Goal: Information Seeking & Learning: Learn about a topic

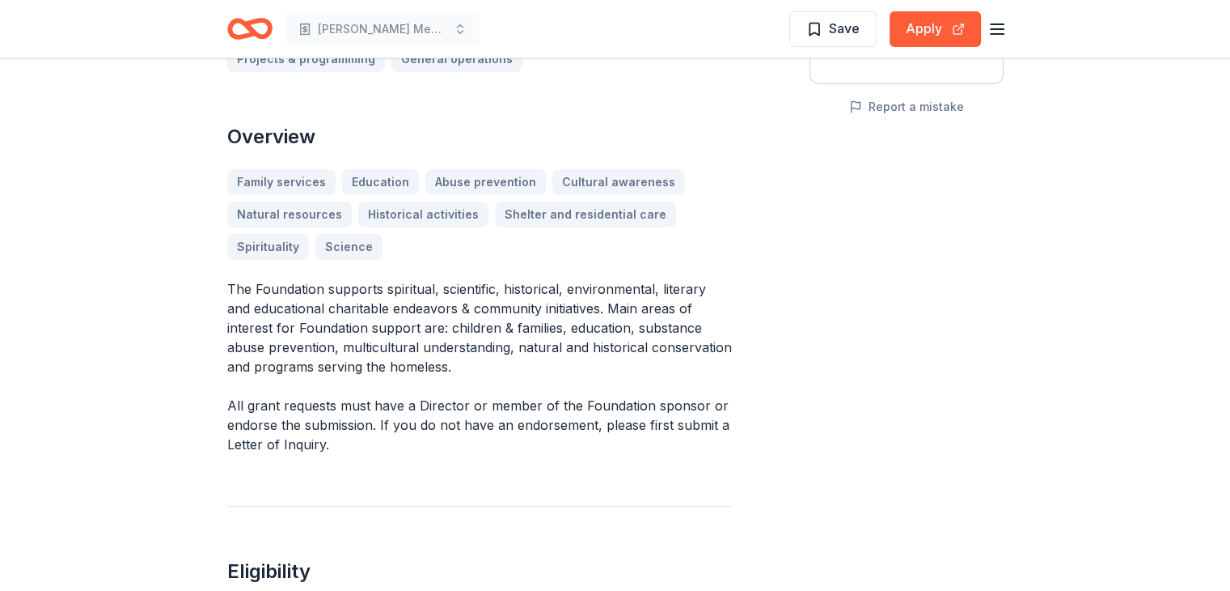
scroll to position [243, 0]
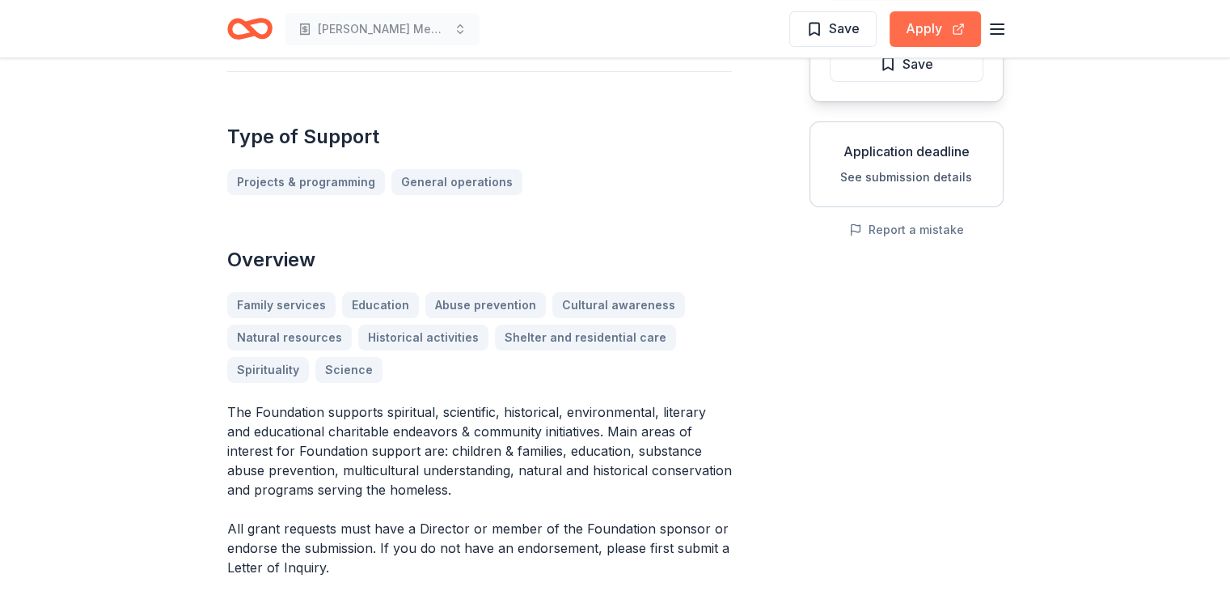
click at [938, 22] on button "Apply" at bounding box center [935, 29] width 91 height 36
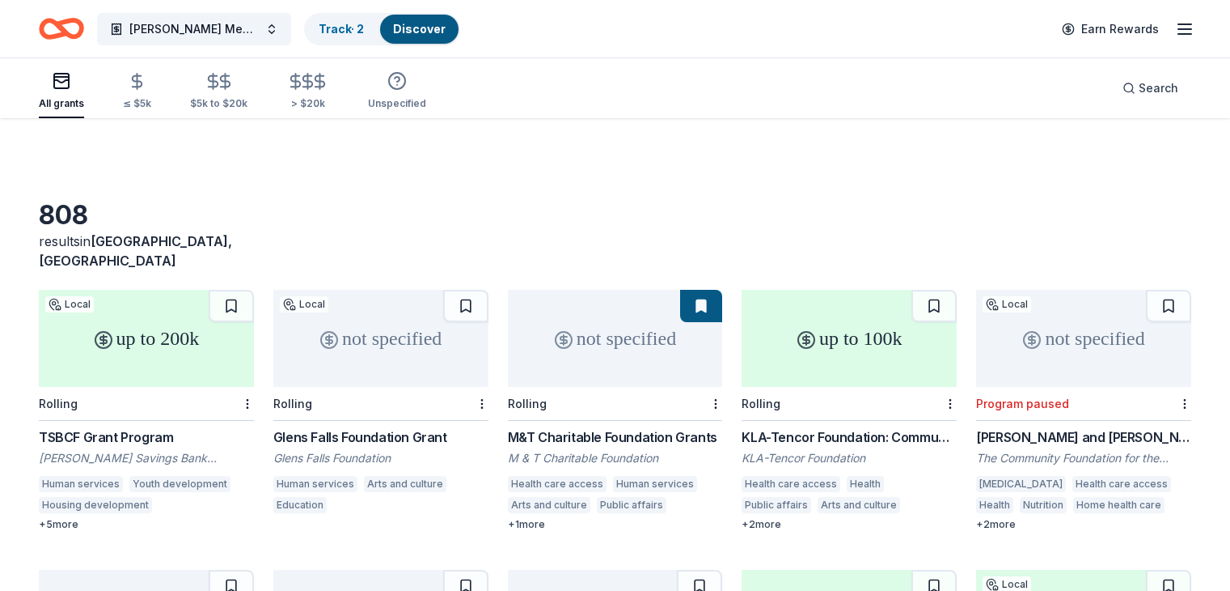
scroll to position [2093, 0]
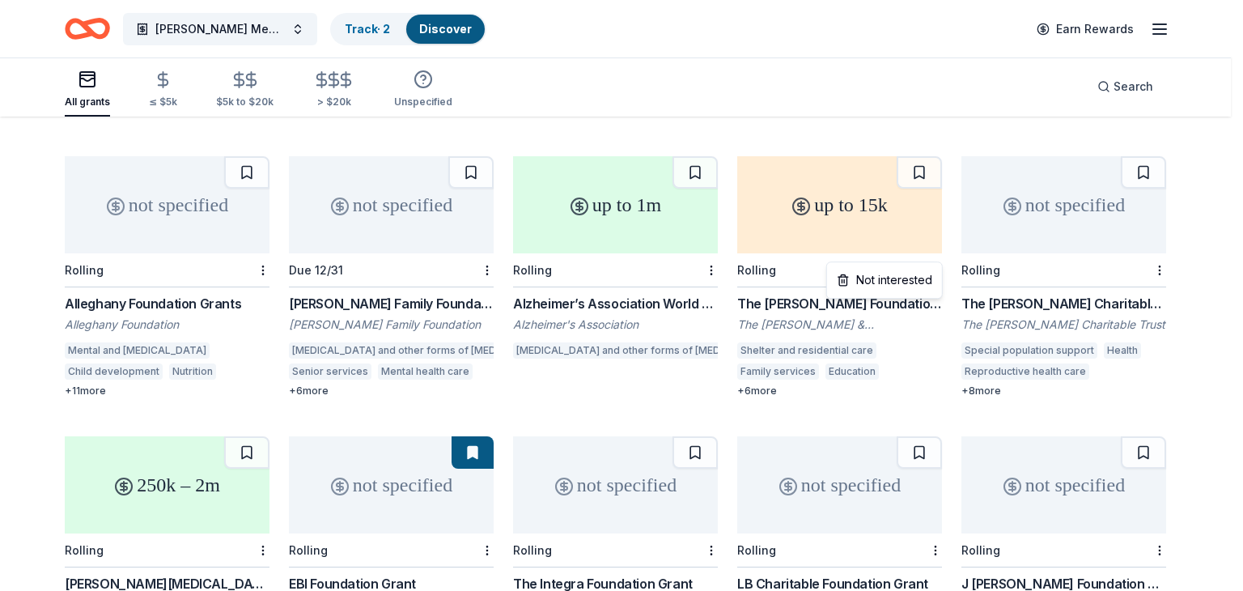
click at [903, 276] on div "Not interested" at bounding box center [884, 279] width 108 height 29
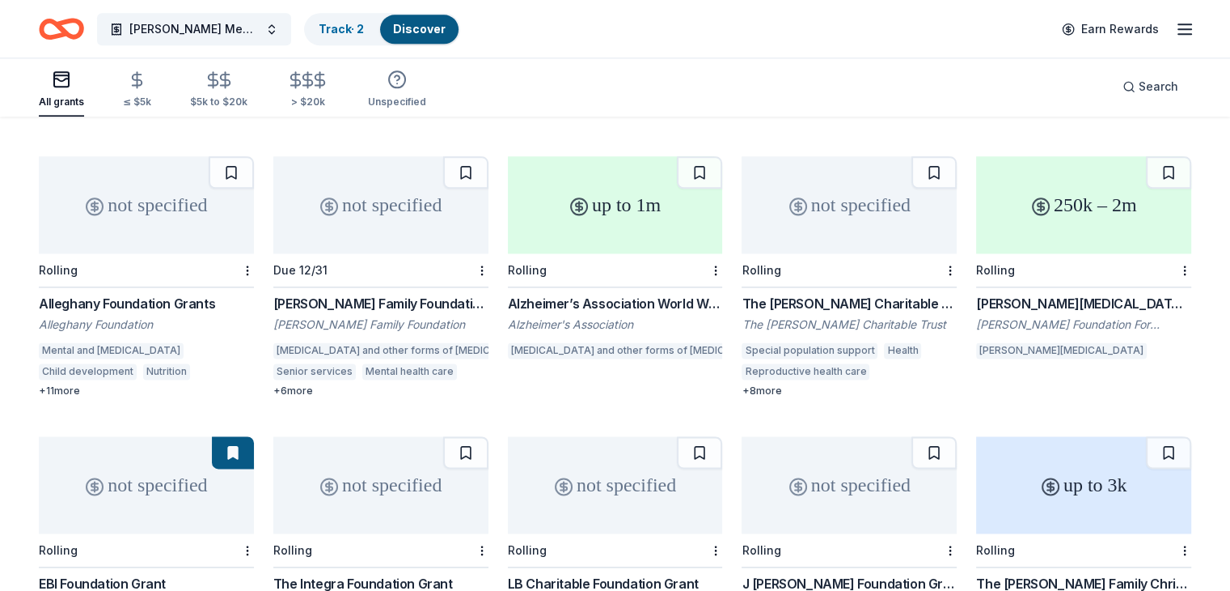
click at [851, 294] on div "The Violet Jabara Charitable Trust Grant" at bounding box center [849, 303] width 215 height 19
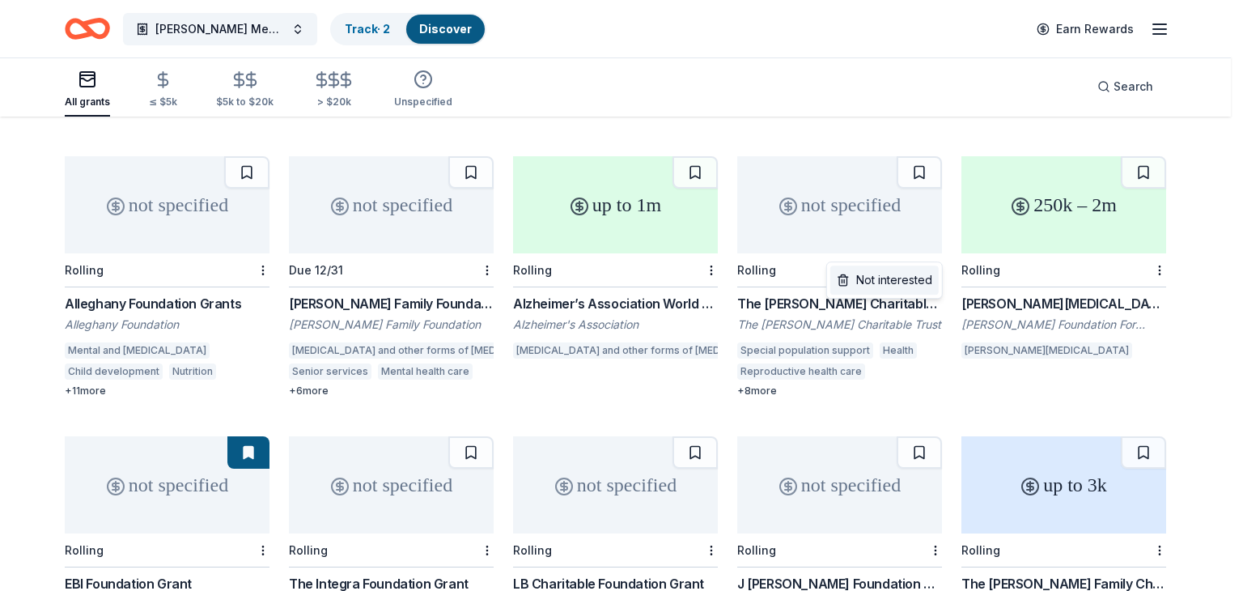
click at [902, 281] on div "Not interested" at bounding box center [884, 279] width 108 height 29
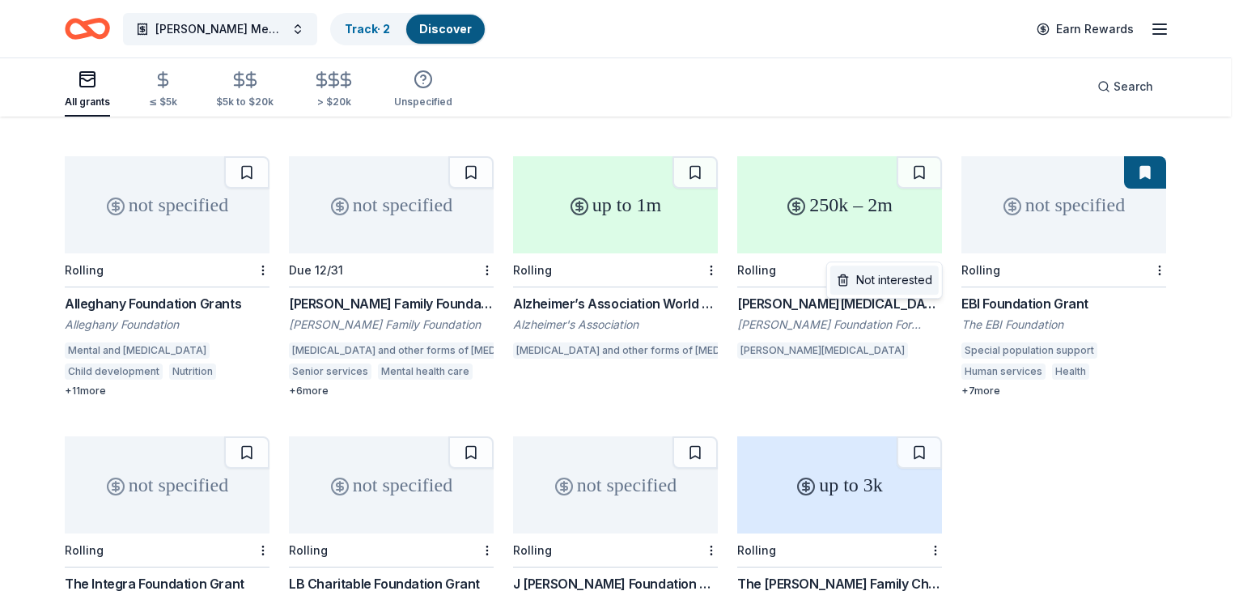
click at [893, 279] on div "Not interested" at bounding box center [884, 279] width 108 height 29
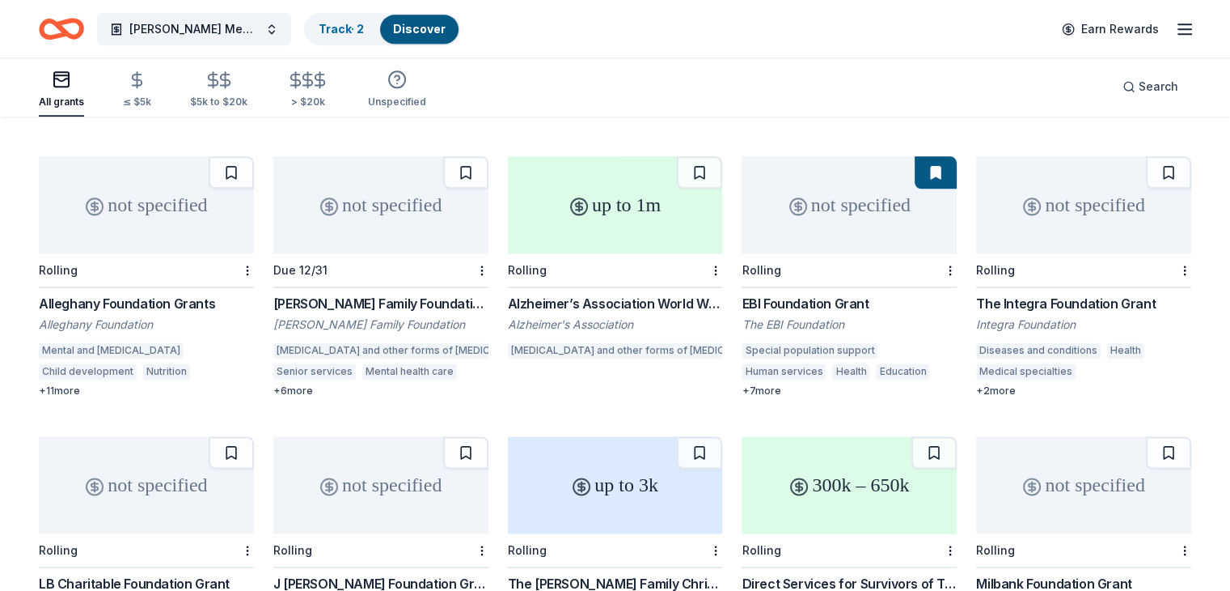
click at [1000, 294] on div "The Integra Foundation Grant" at bounding box center [1083, 303] width 215 height 19
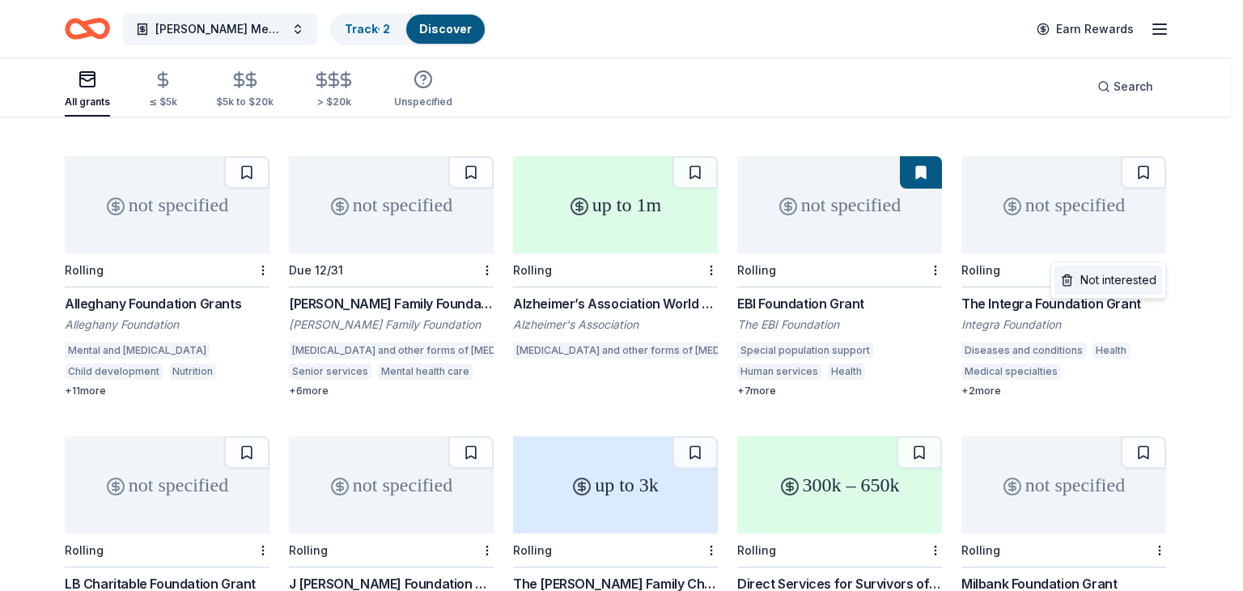
click at [1067, 282] on div "Not interested" at bounding box center [1108, 279] width 108 height 29
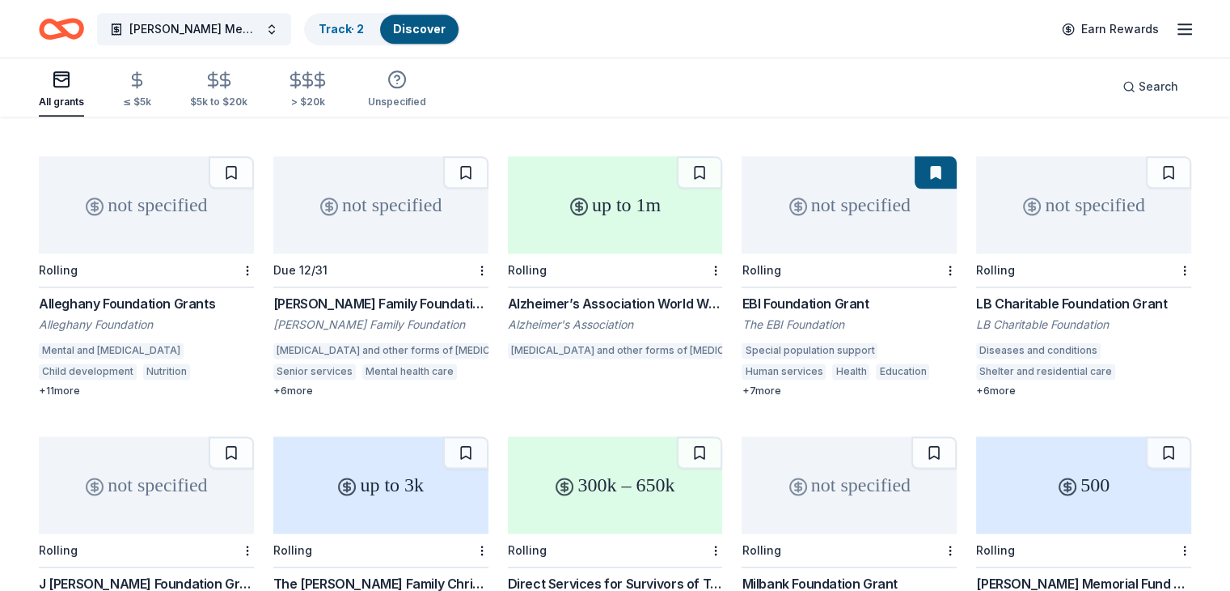
click at [1048, 294] on div "LB Charitable Foundation Grant" at bounding box center [1083, 303] width 215 height 19
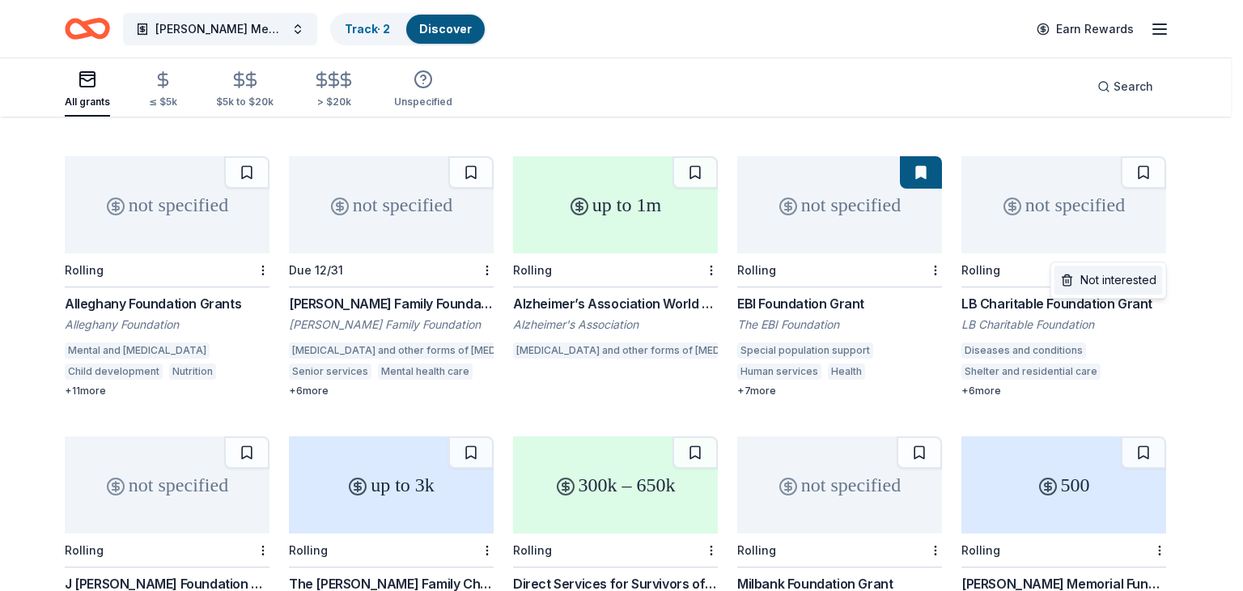
click at [1139, 281] on div "Not interested" at bounding box center [1108, 279] width 108 height 29
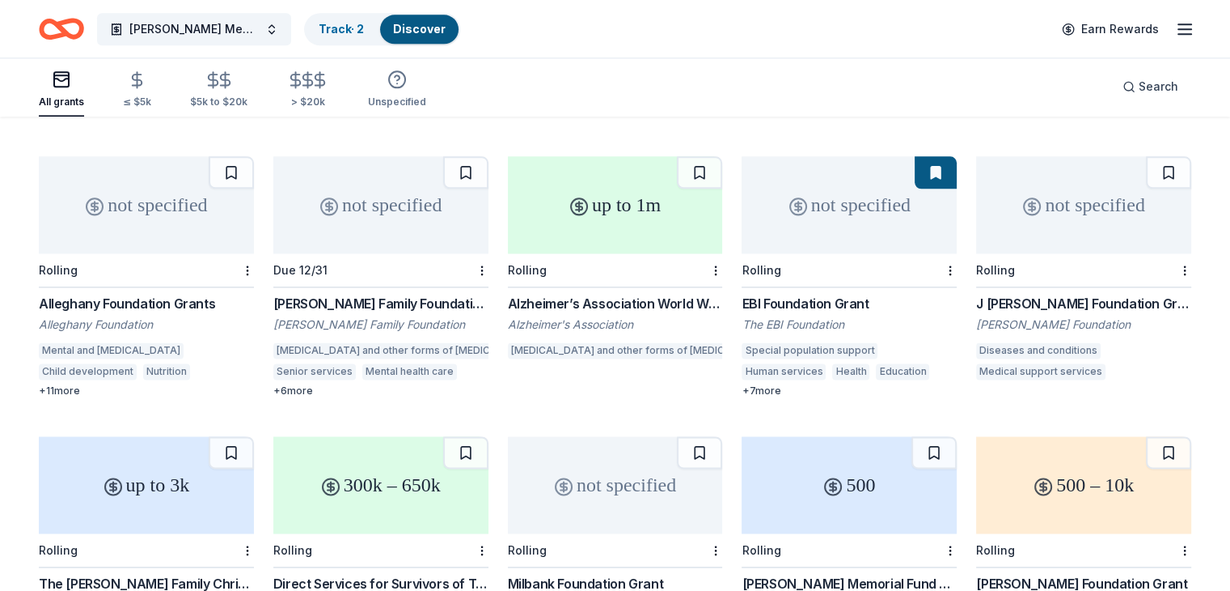
click at [1099, 294] on div "J Homer Butler Foundation Grant" at bounding box center [1083, 303] width 215 height 19
click at [1175, 253] on div at bounding box center [1183, 269] width 16 height 33
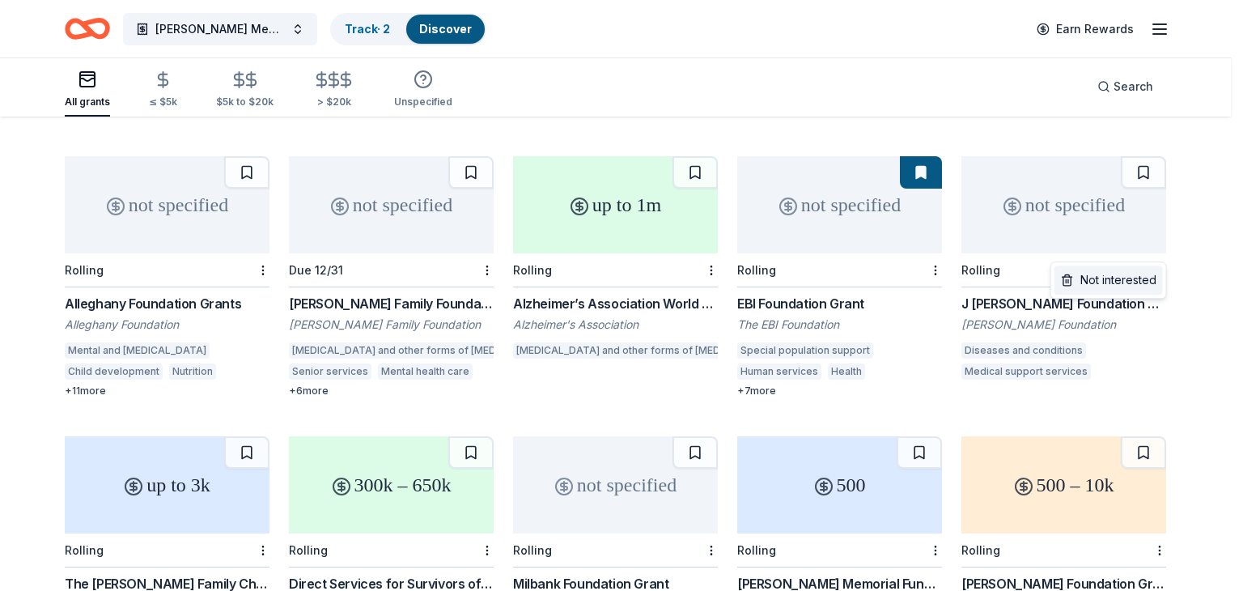
click at [1124, 276] on div "Not interested" at bounding box center [1108, 279] width 108 height 29
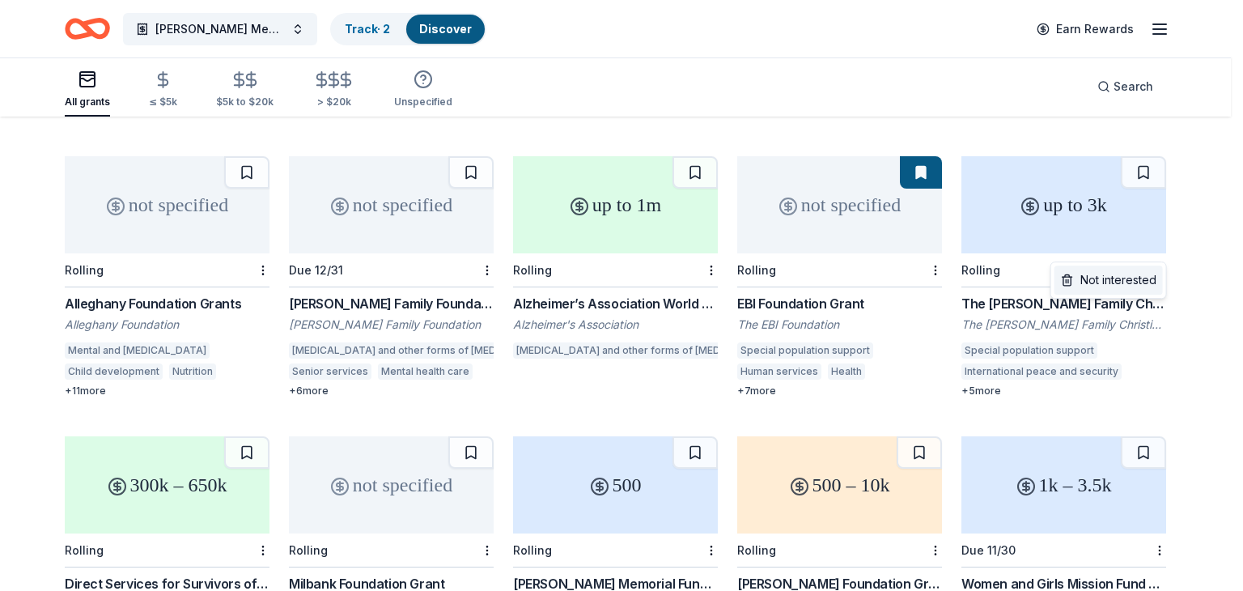
click at [1145, 269] on div "Not interested" at bounding box center [1108, 279] width 108 height 29
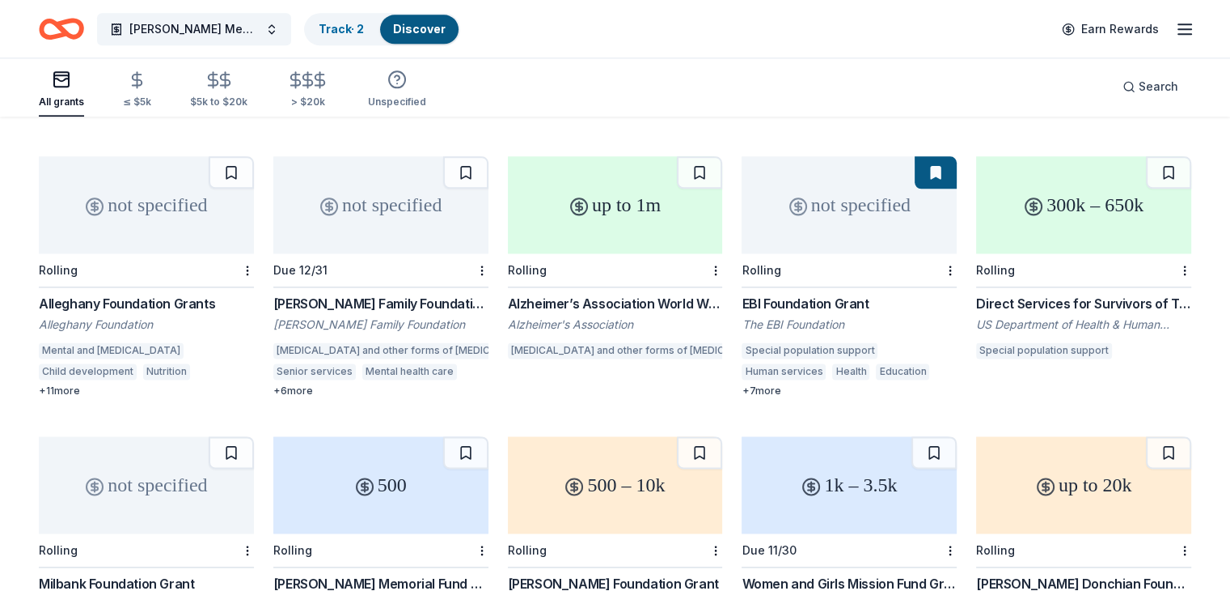
click at [1101, 294] on div "Direct Services for Survivors of Torture (335637)" at bounding box center [1083, 303] width 215 height 19
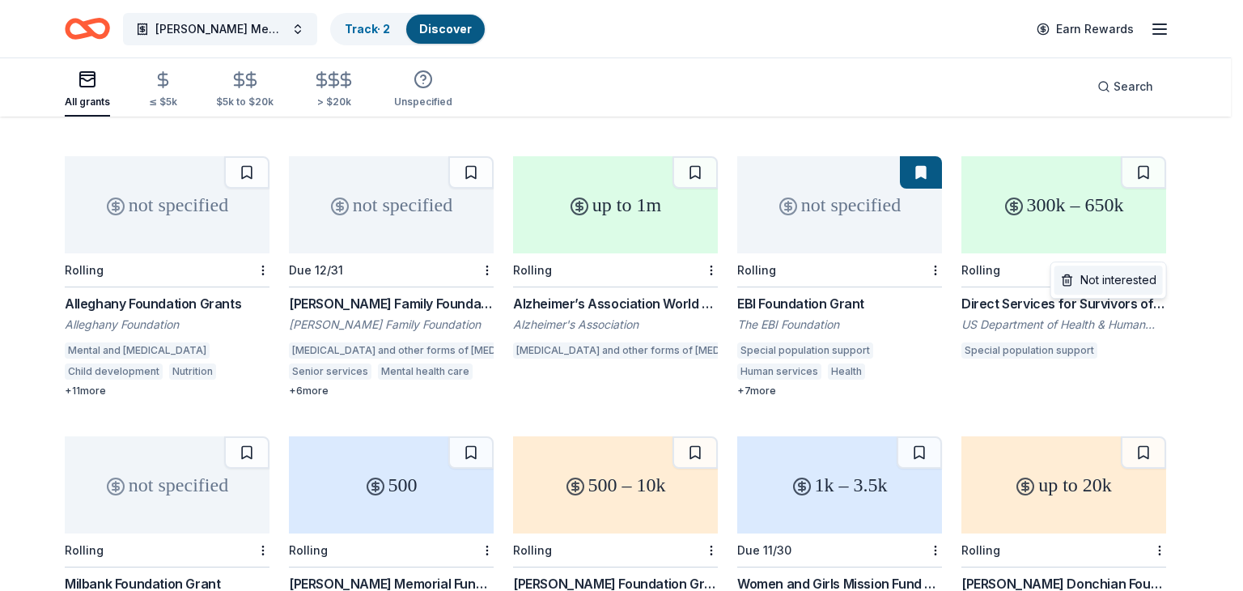
click at [1145, 278] on div "Not interested" at bounding box center [1108, 279] width 108 height 29
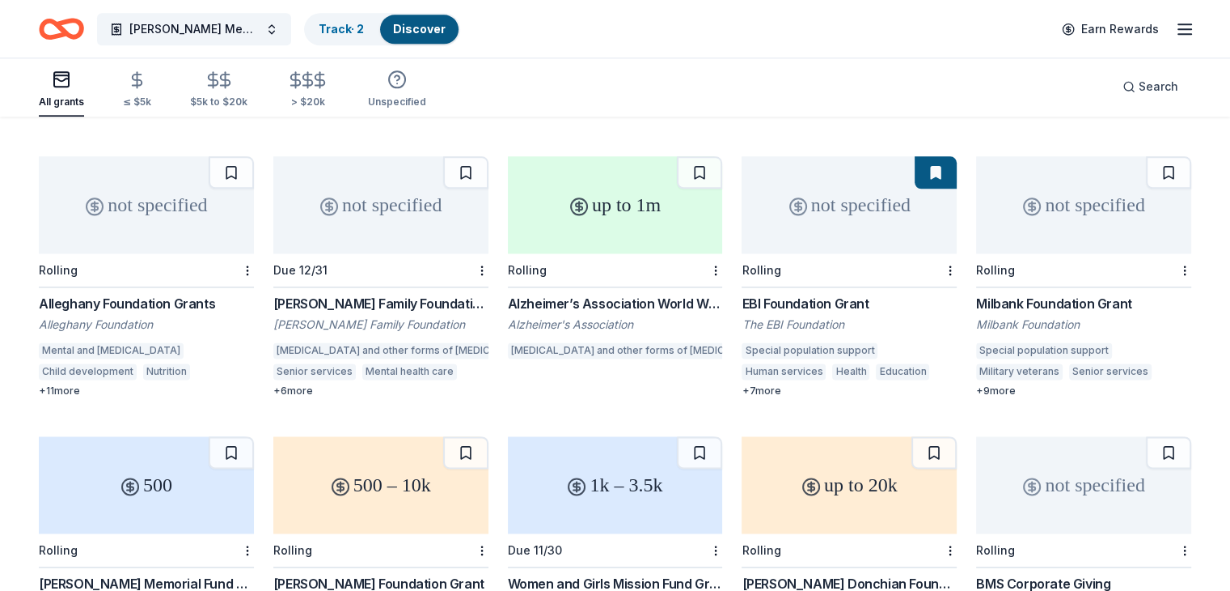
click at [1070, 294] on div "Milbank Foundation Grant" at bounding box center [1083, 303] width 215 height 19
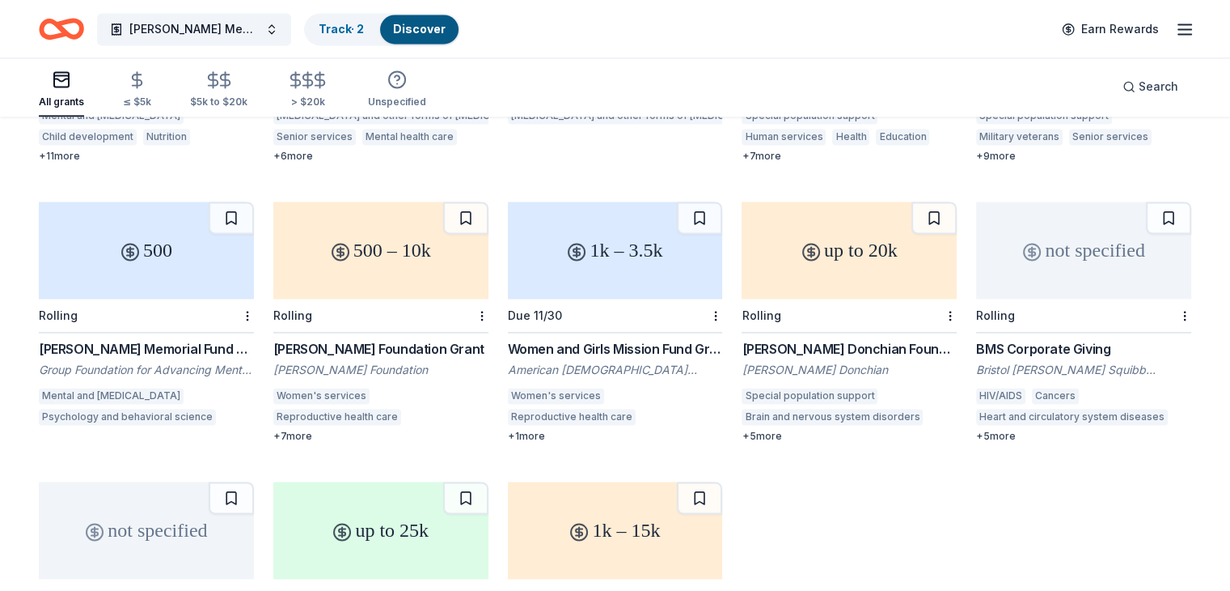
scroll to position [2416, 0]
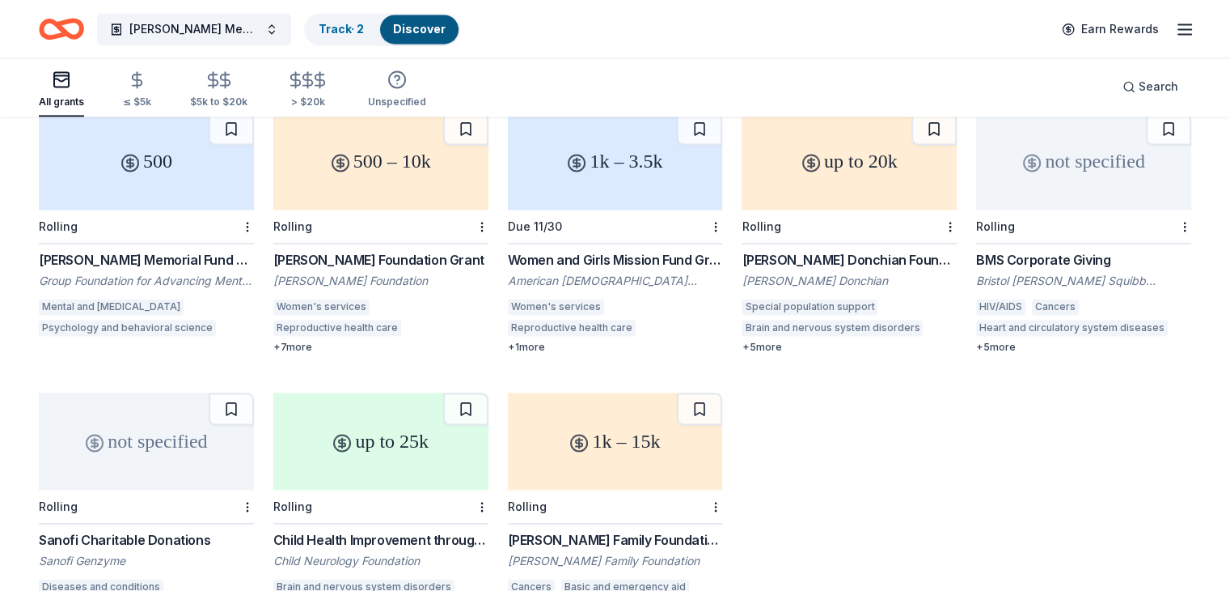
click at [161, 250] on div "Aaron Stein Memorial Fund Award" at bounding box center [146, 259] width 215 height 19
click at [408, 250] on div "Karen Colina Wilson Foundation Grant" at bounding box center [380, 259] width 215 height 19
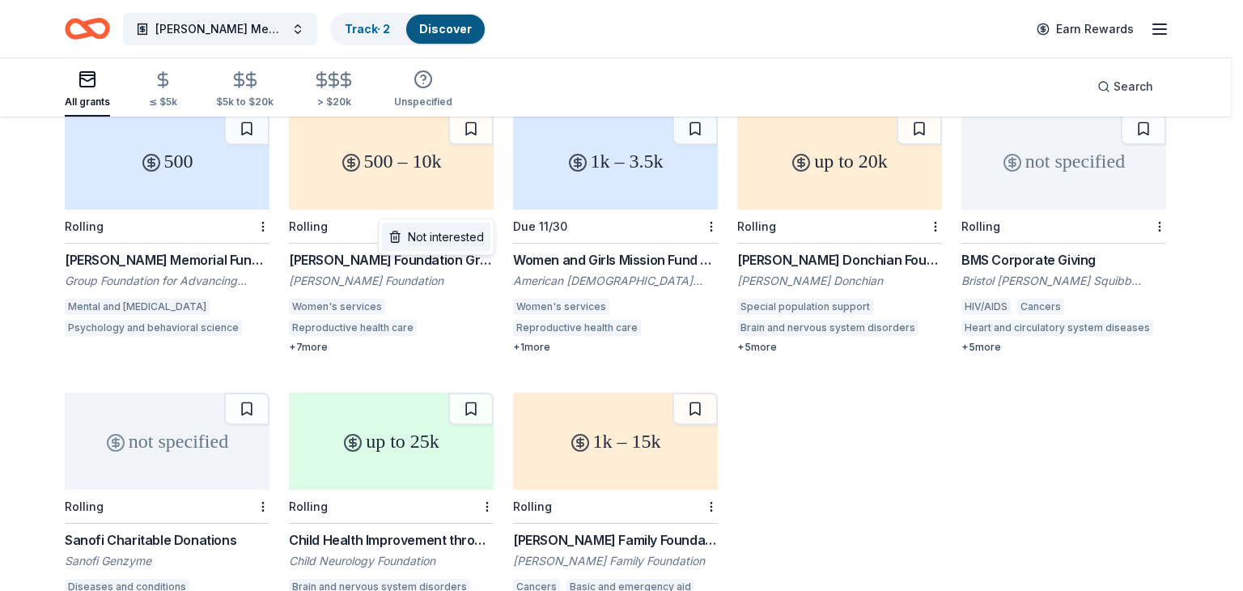
click at [456, 242] on div "Not interested" at bounding box center [436, 236] width 108 height 29
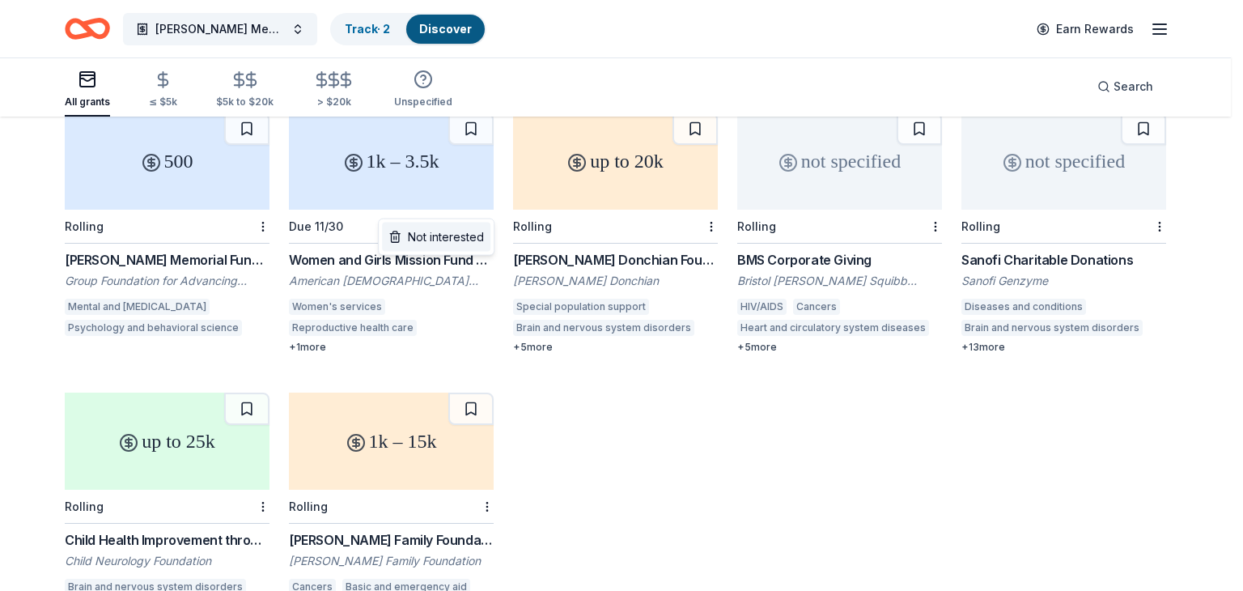
click at [464, 235] on div "Not interested" at bounding box center [436, 236] width 108 height 29
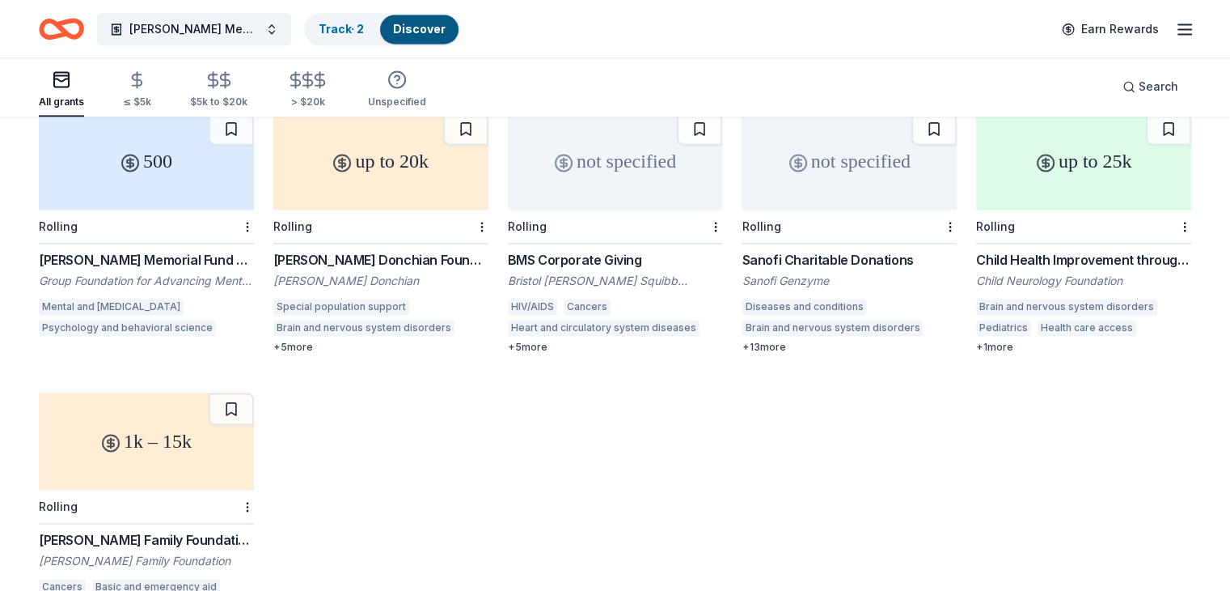
click at [422, 250] on div "Alma Gibbs Donchian Foundation Grants" at bounding box center [380, 259] width 215 height 19
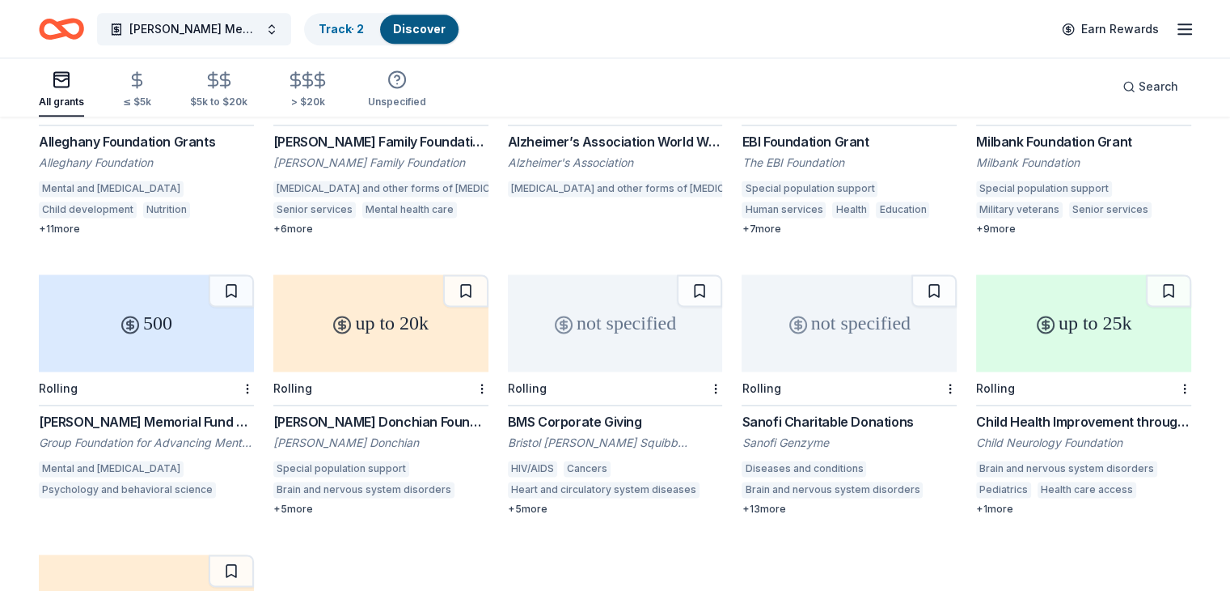
scroll to position [2335, 0]
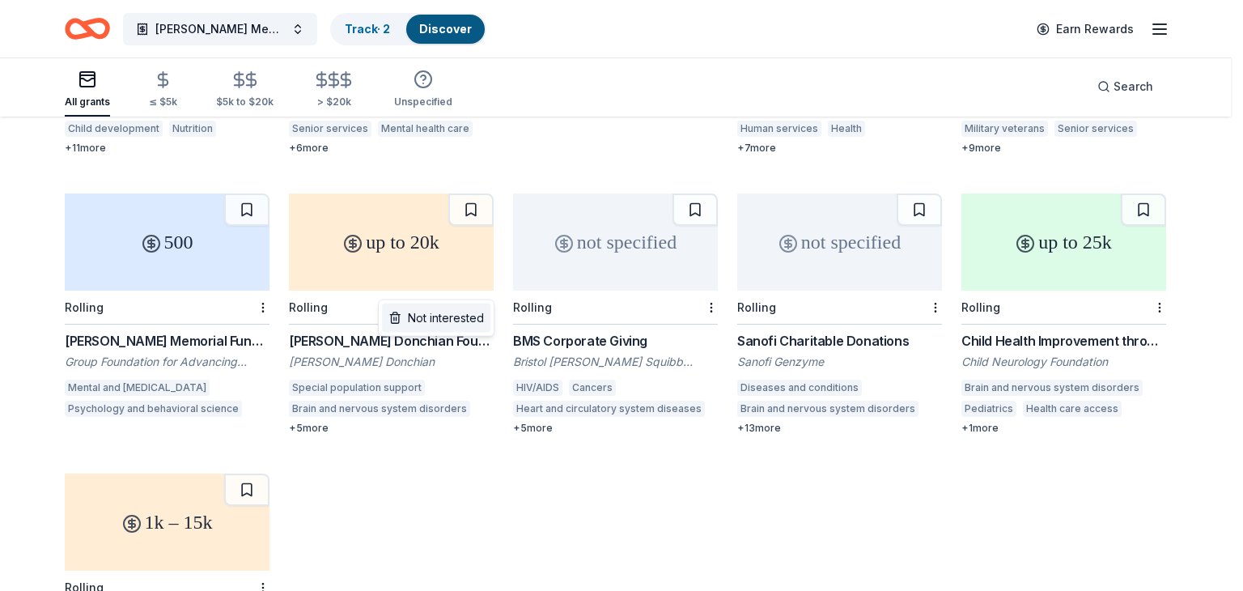
click at [465, 324] on div "Not interested" at bounding box center [436, 317] width 108 height 29
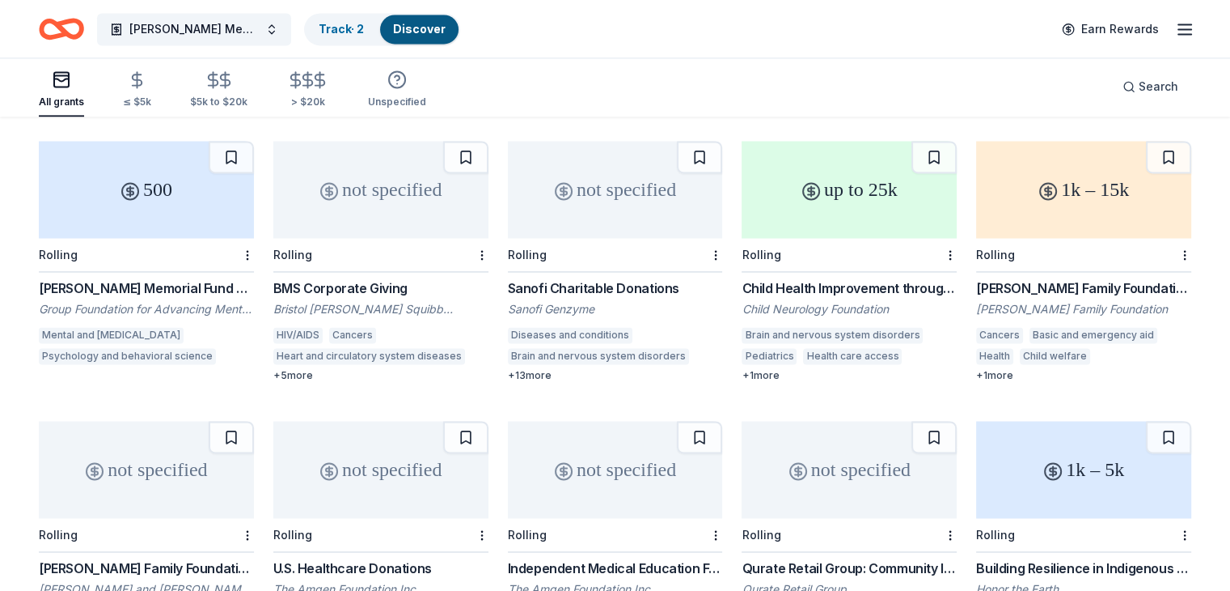
scroll to position [2416, 0]
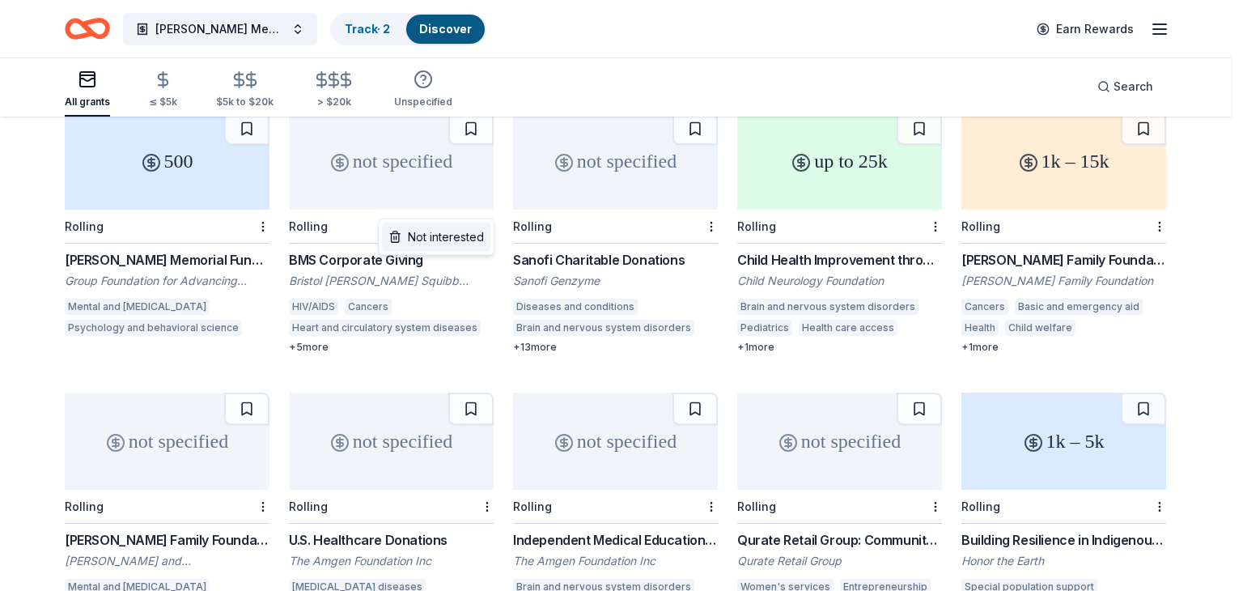
click at [481, 237] on div "Not interested" at bounding box center [436, 236] width 108 height 29
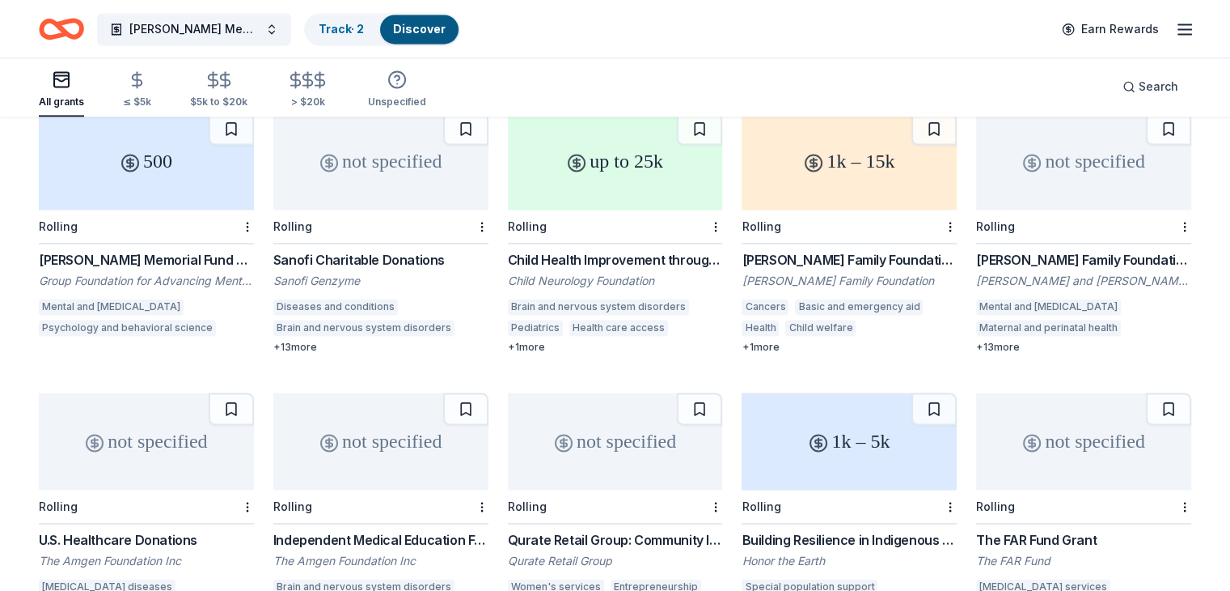
click at [383, 250] on div "Sanofi Charitable Donations" at bounding box center [380, 259] width 215 height 19
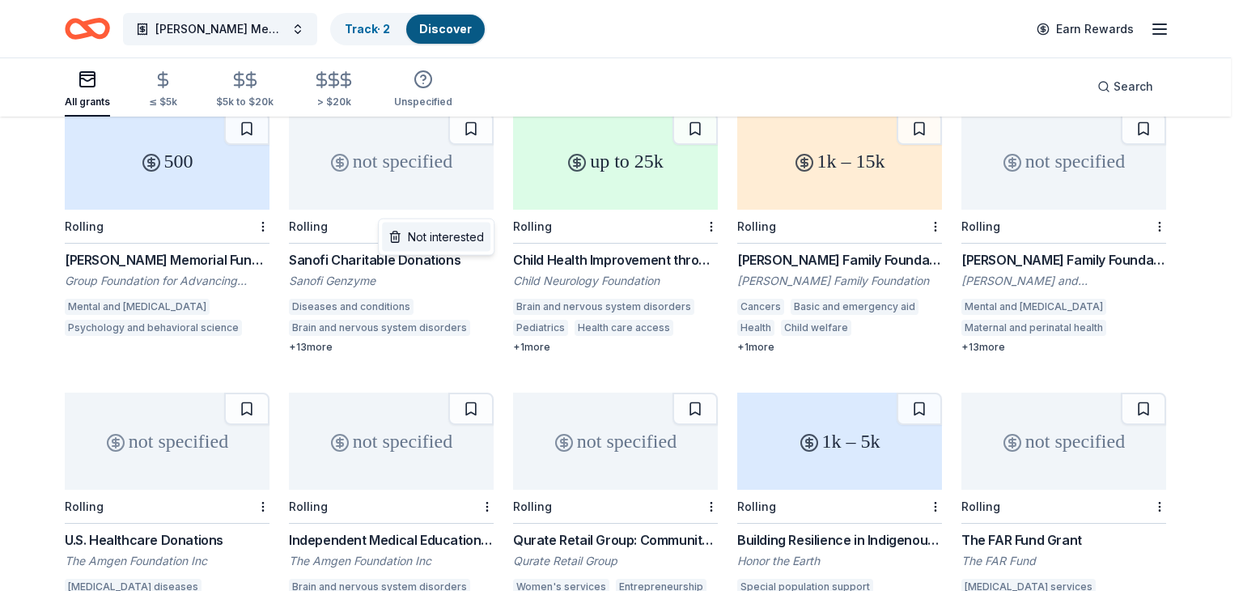
click at [466, 233] on div "Not interested" at bounding box center [436, 236] width 108 height 29
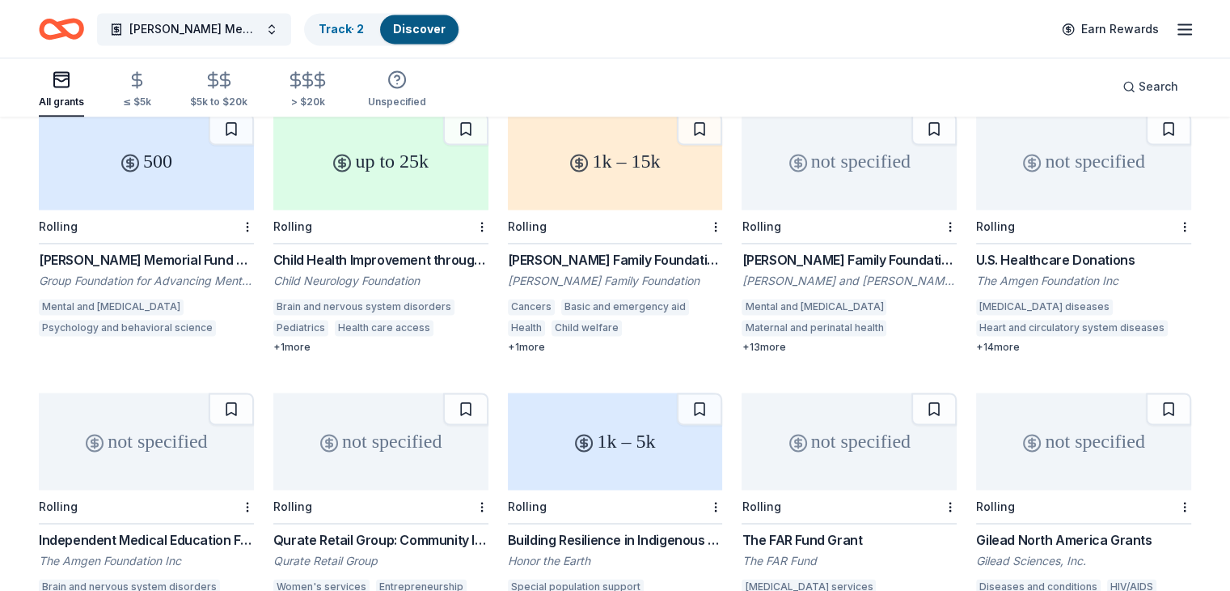
click at [346, 250] on div "Child Health Improvement through Computer Automation – Child Neurology (CHICA-C…" at bounding box center [380, 259] width 215 height 19
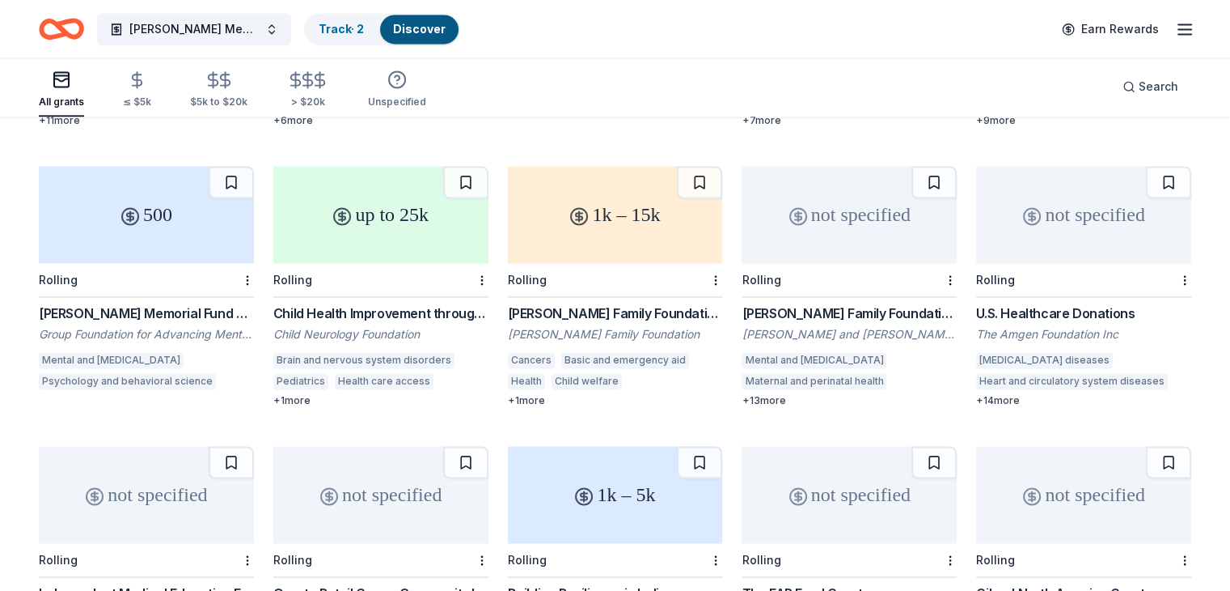
scroll to position [2335, 0]
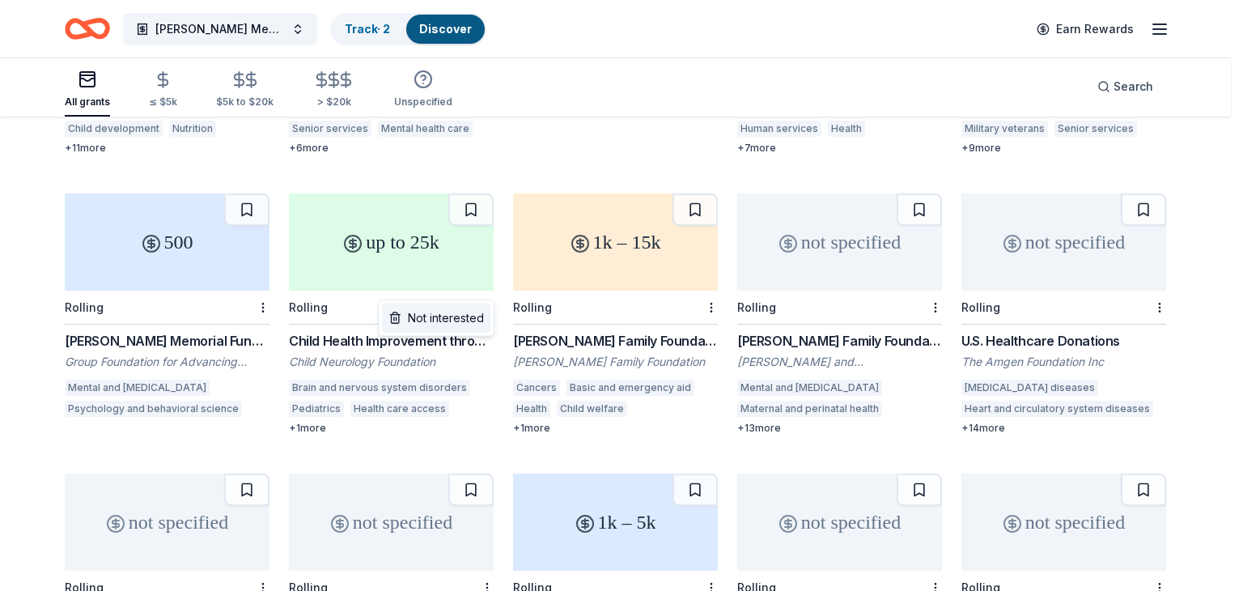
click at [430, 311] on div "Not interested" at bounding box center [436, 317] width 108 height 29
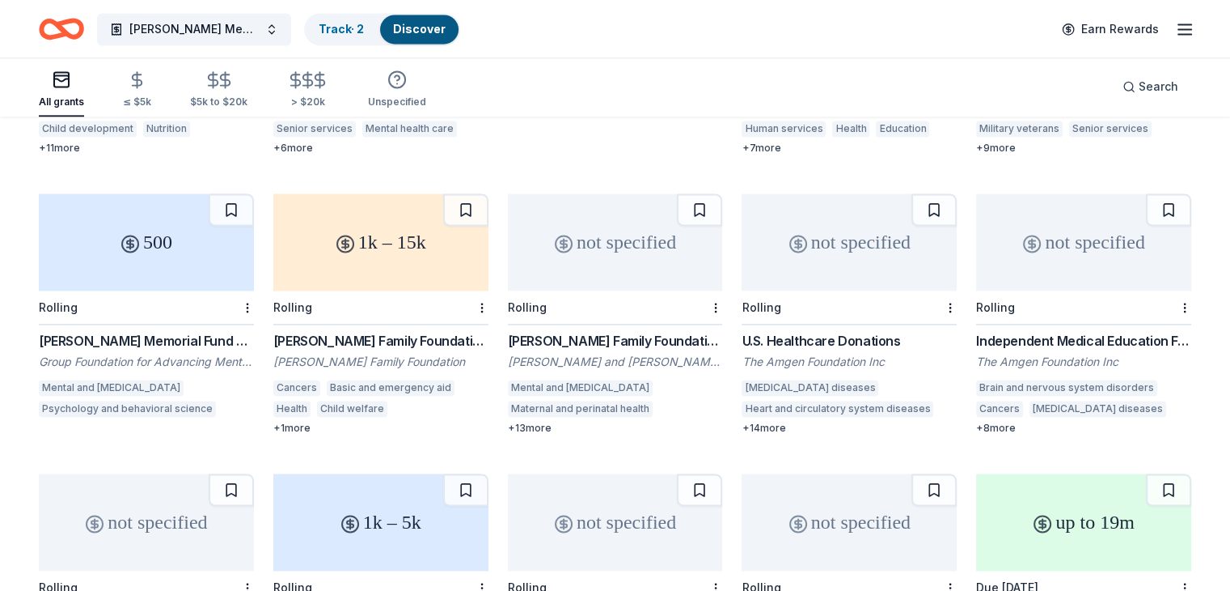
click at [437, 311] on div "1k – 15k Rolling Goldberg Family Foundation Grant Goldberg Family Foundation Ca…" at bounding box center [380, 313] width 215 height 241
click at [544, 331] on div "Polinger Family Foundation Grants - Family Well-Being" at bounding box center [615, 340] width 215 height 19
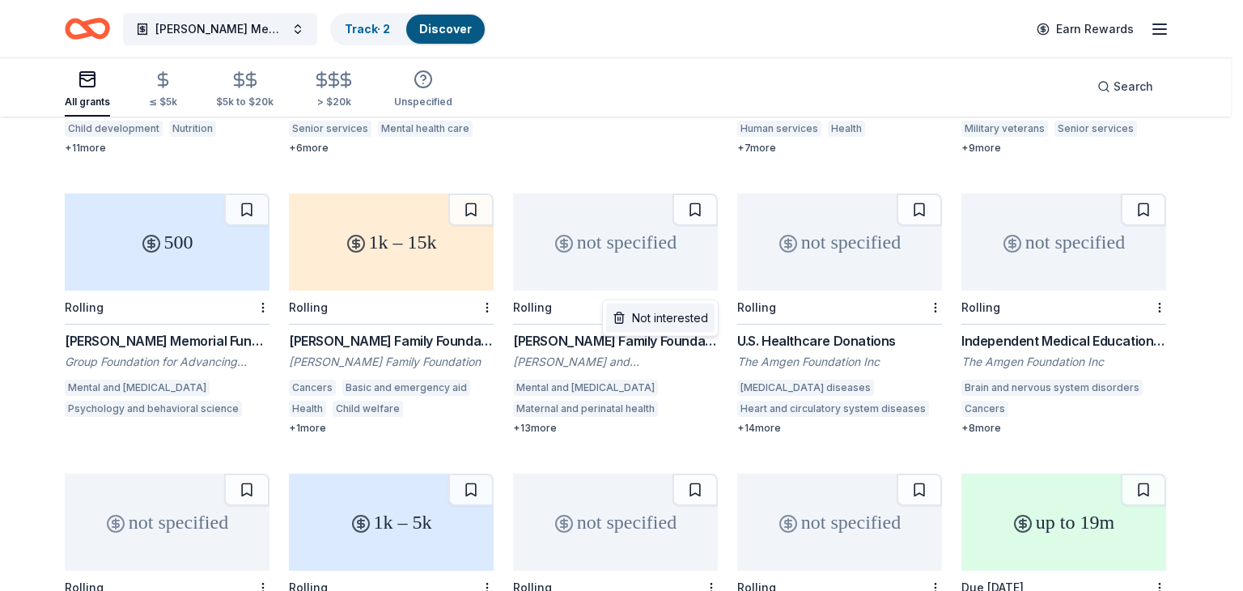
click at [692, 317] on div "Not interested" at bounding box center [660, 317] width 108 height 29
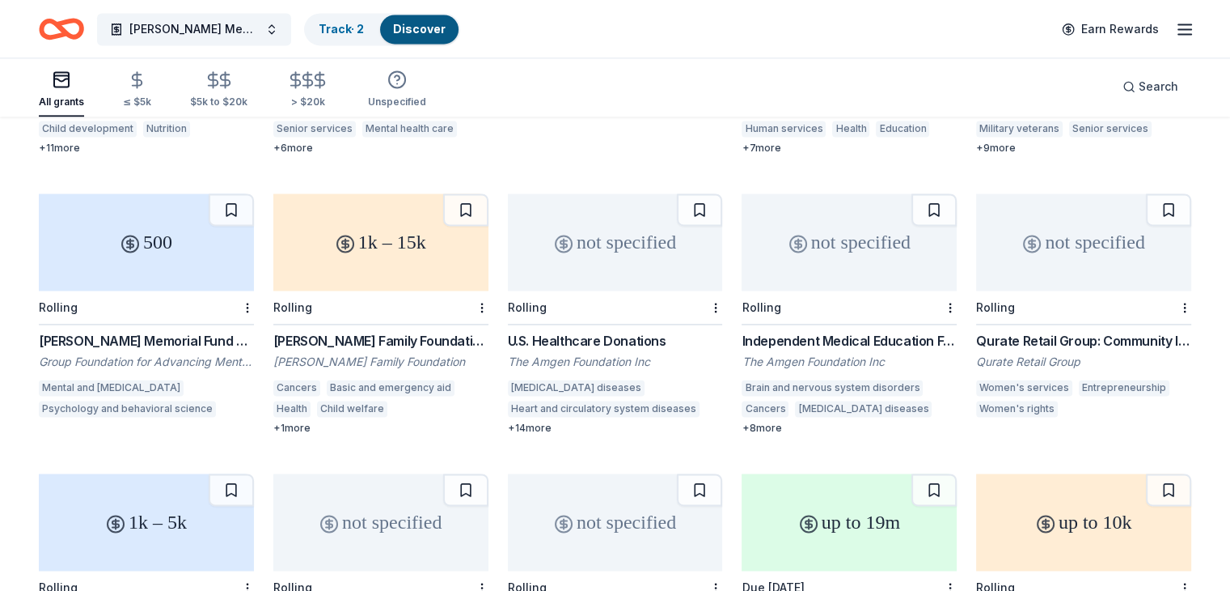
click at [540, 421] on div "+ 14 more" at bounding box center [615, 427] width 215 height 13
click at [713, 290] on div at bounding box center [714, 306] width 16 height 33
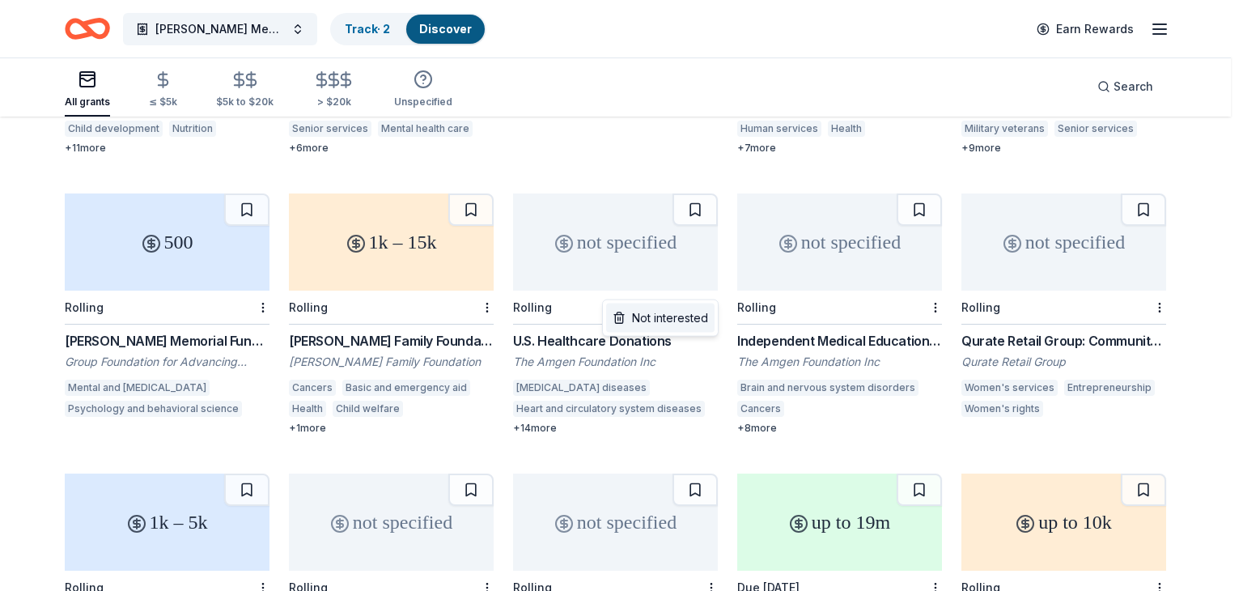
click at [694, 315] on div "Not interested" at bounding box center [660, 317] width 108 height 29
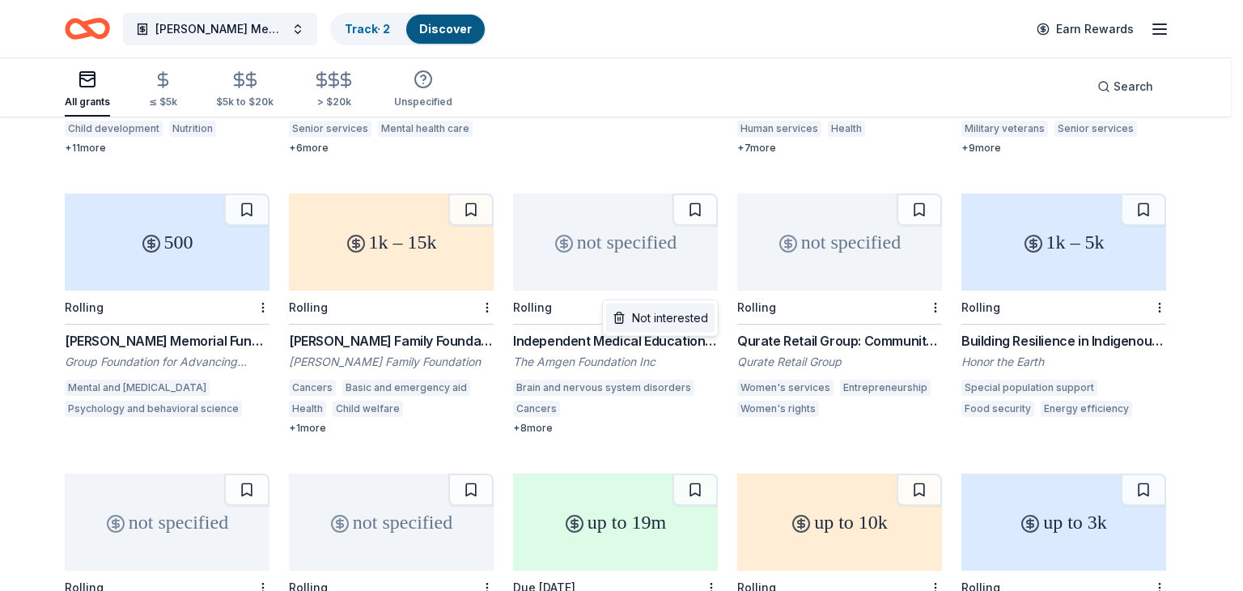
click at [692, 318] on div "Not interested" at bounding box center [660, 317] width 108 height 29
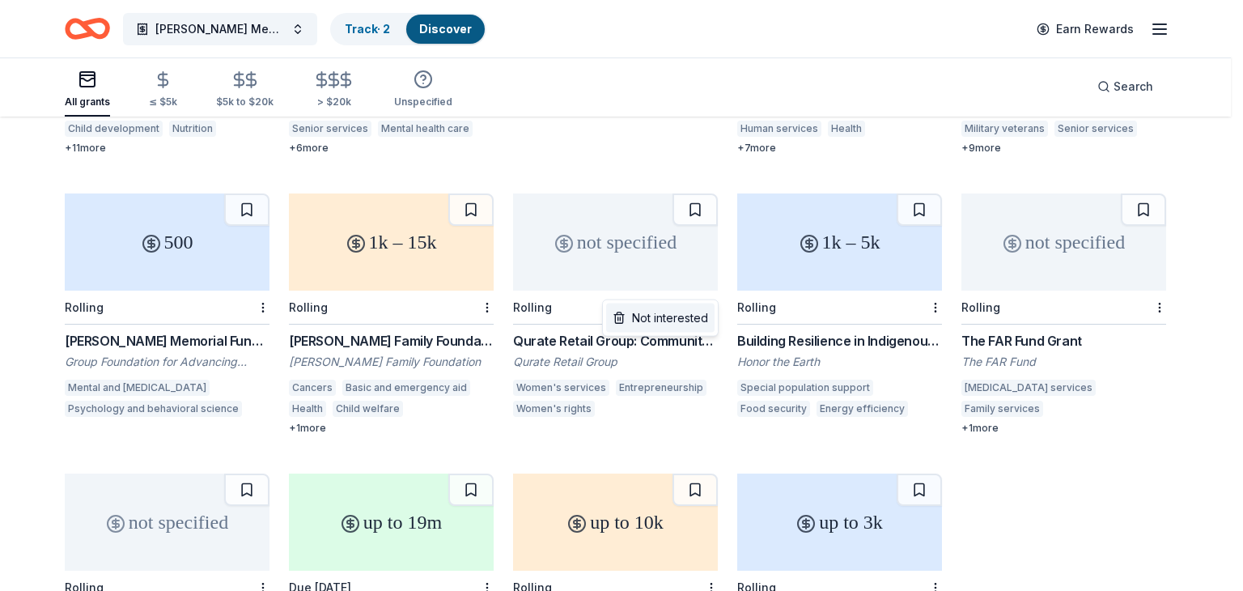
click at [683, 312] on div "Not interested" at bounding box center [660, 317] width 108 height 29
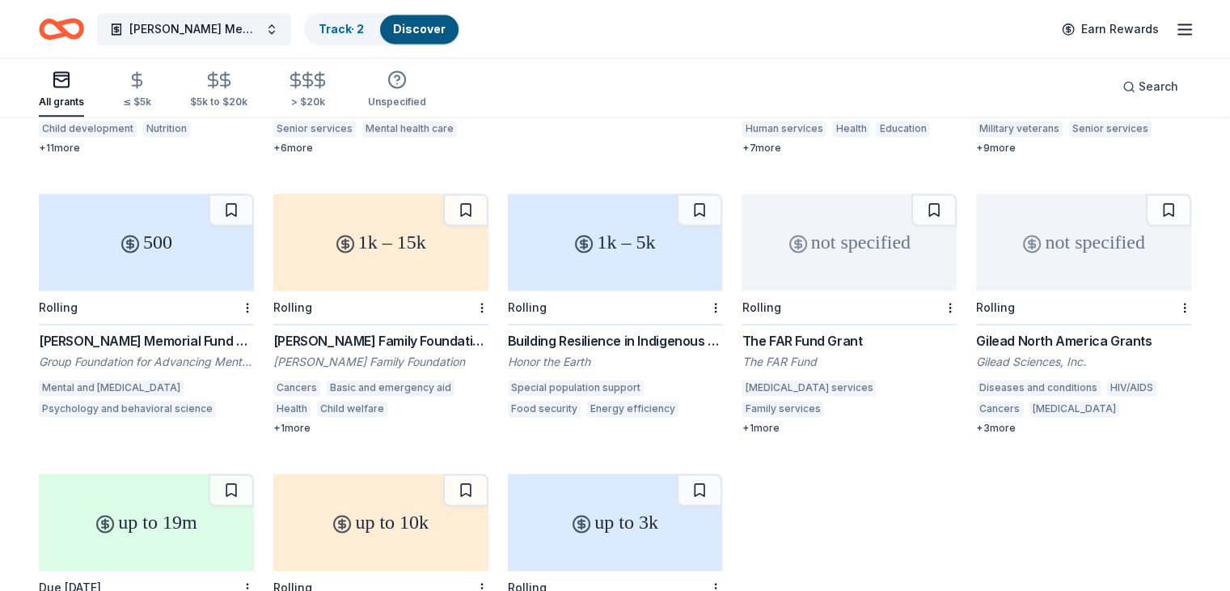
click at [709, 290] on div at bounding box center [714, 306] width 16 height 33
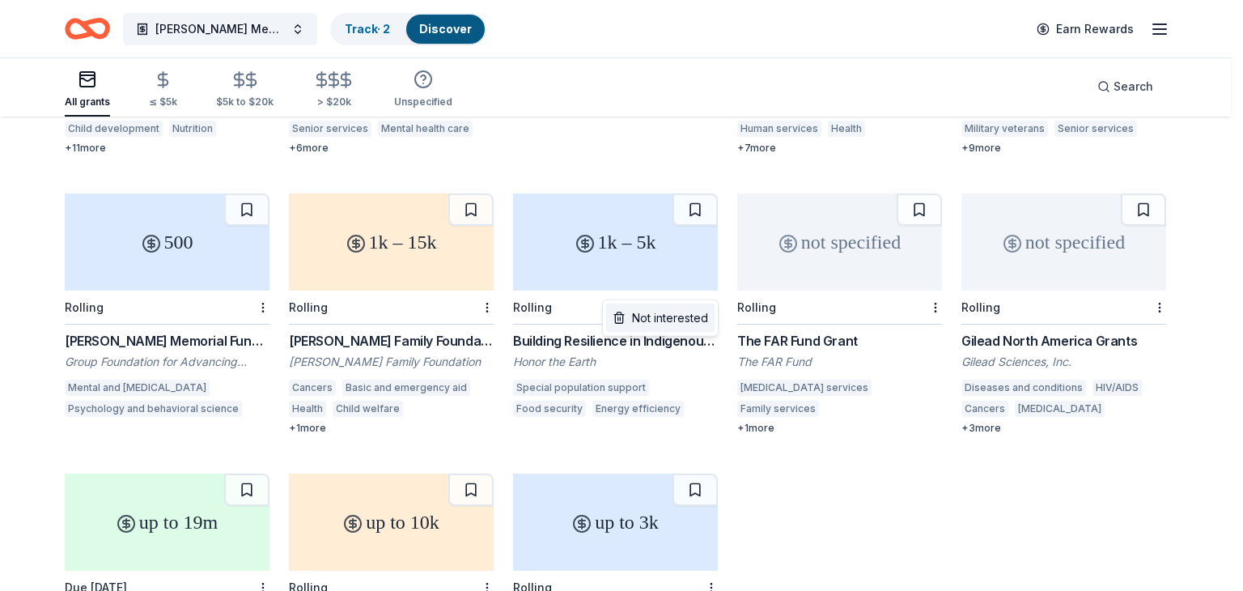
click at [670, 318] on div "Not interested" at bounding box center [660, 317] width 108 height 29
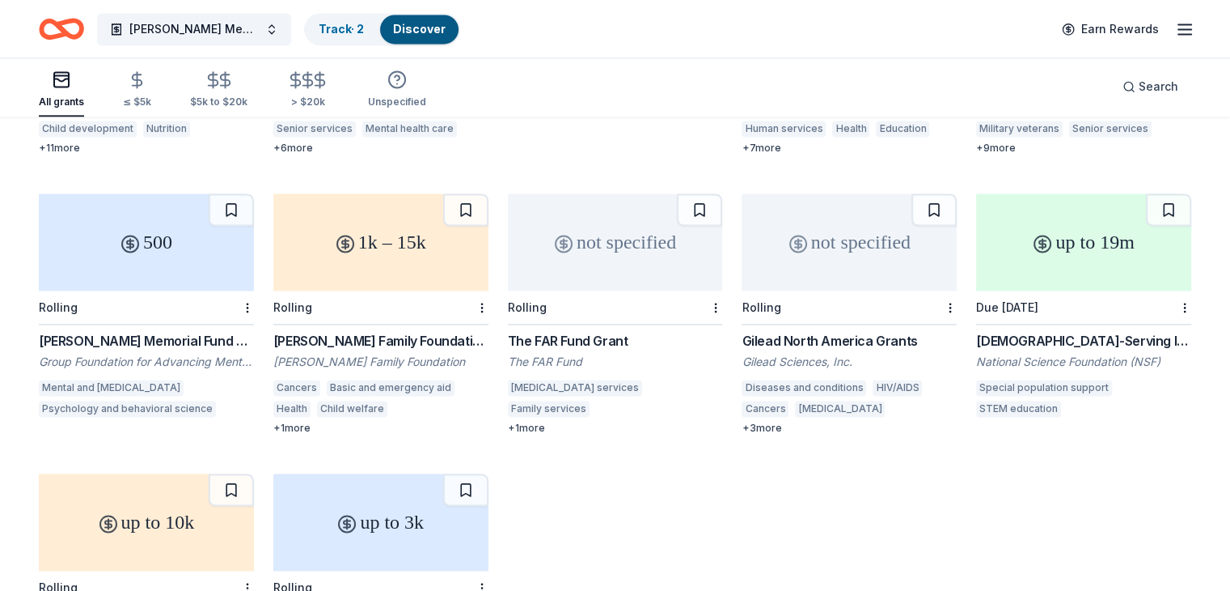
click at [582, 331] on div "The FAR Fund Grant" at bounding box center [615, 340] width 215 height 19
click at [696, 193] on button at bounding box center [699, 209] width 45 height 32
click at [811, 331] on div "Gilead North America Grants" at bounding box center [849, 340] width 215 height 19
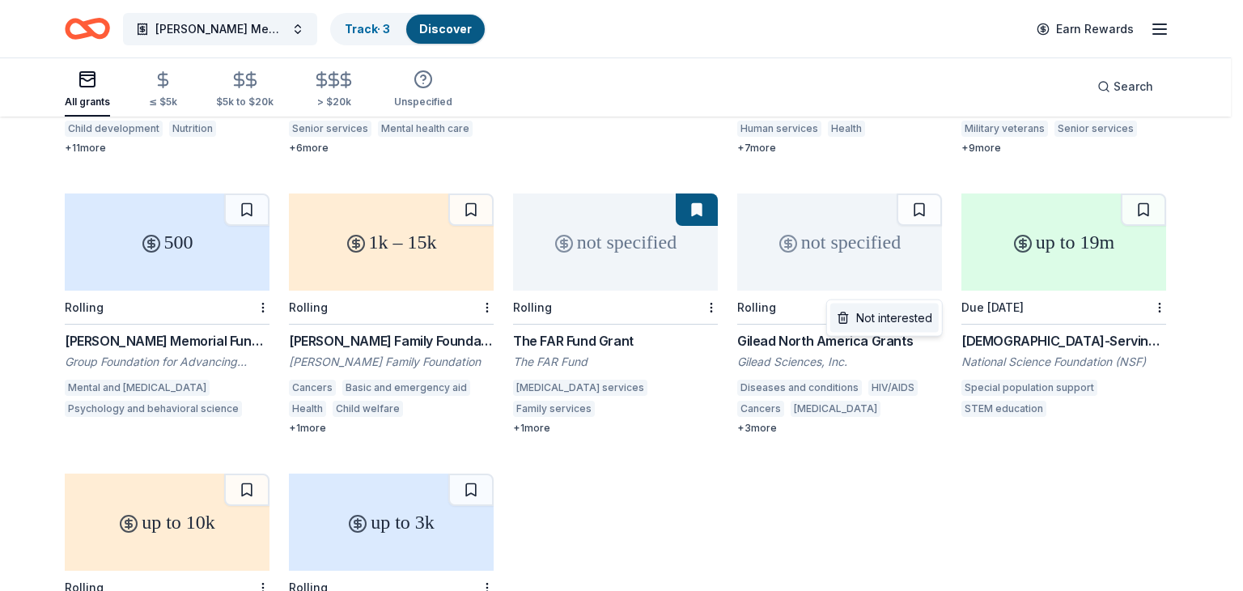
click at [897, 315] on div "Not interested" at bounding box center [884, 317] width 108 height 29
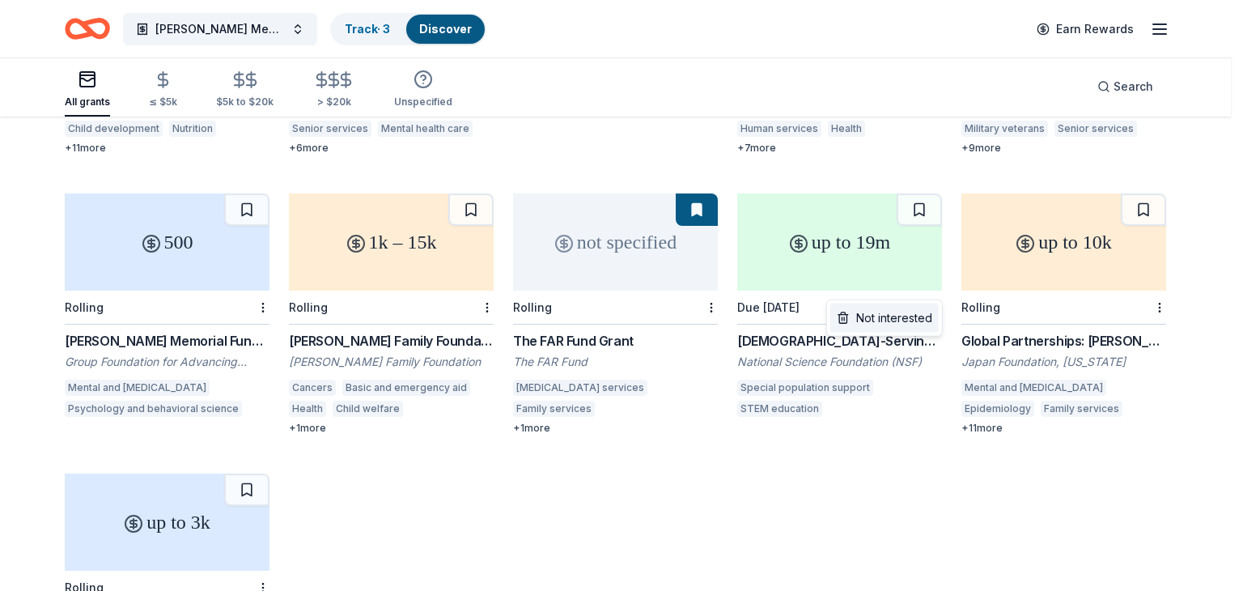
click at [898, 322] on div "Not interested" at bounding box center [884, 317] width 108 height 29
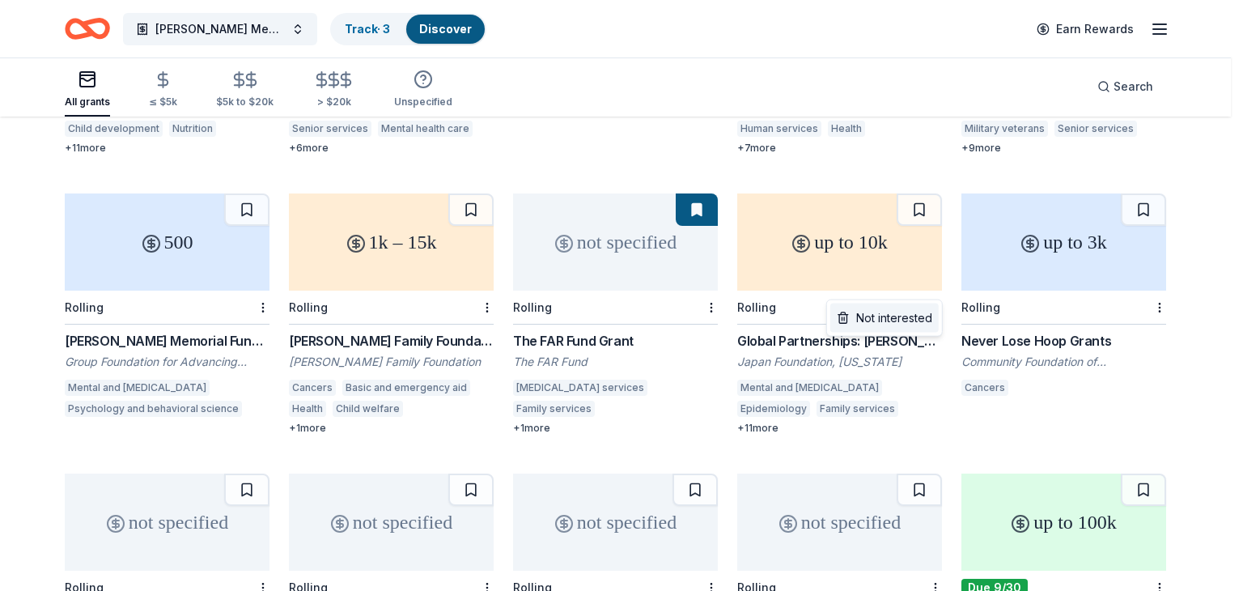
click at [908, 321] on div "Not interested" at bounding box center [884, 317] width 108 height 29
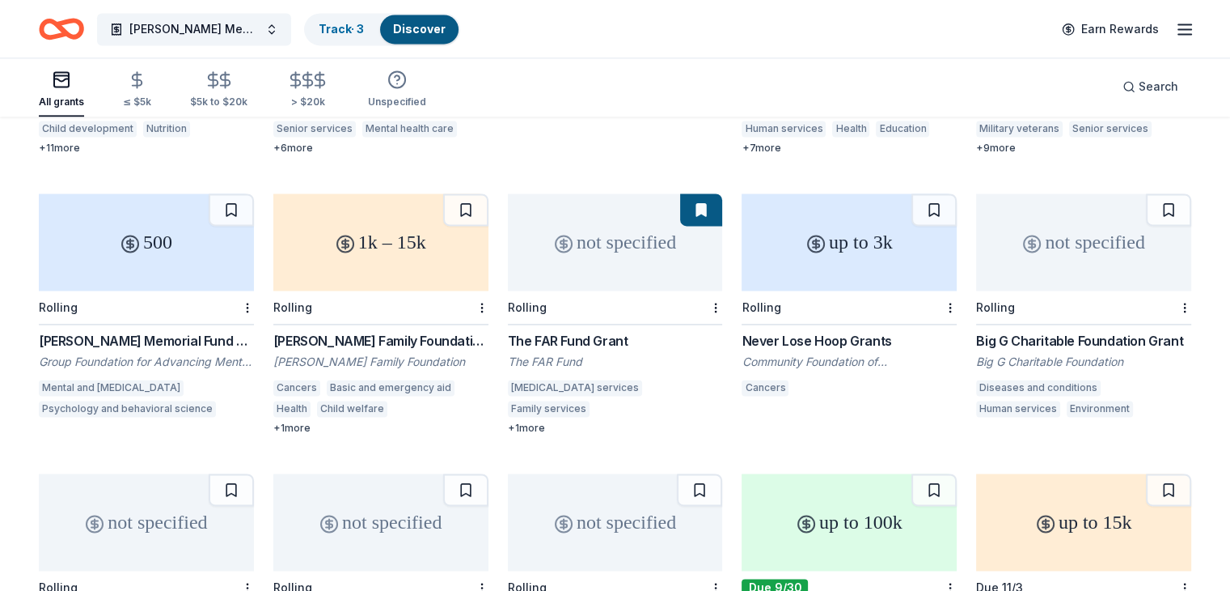
click at [844, 331] on div "Never Lose Hoop Grants" at bounding box center [849, 340] width 215 height 19
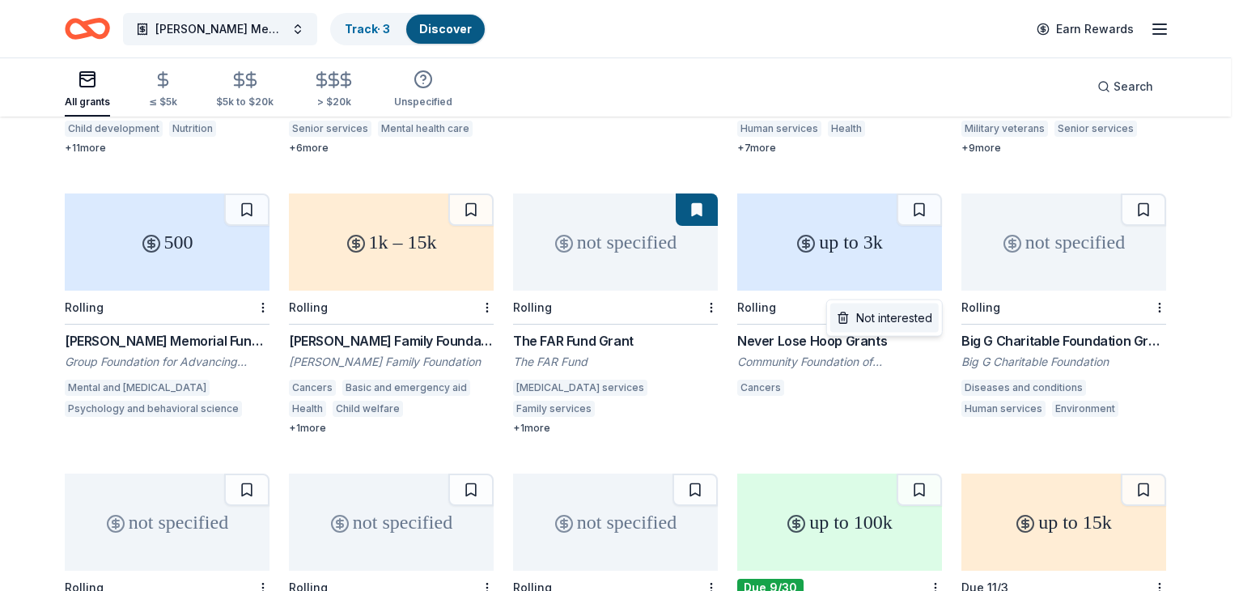
click at [904, 322] on div "Not interested" at bounding box center [884, 317] width 108 height 29
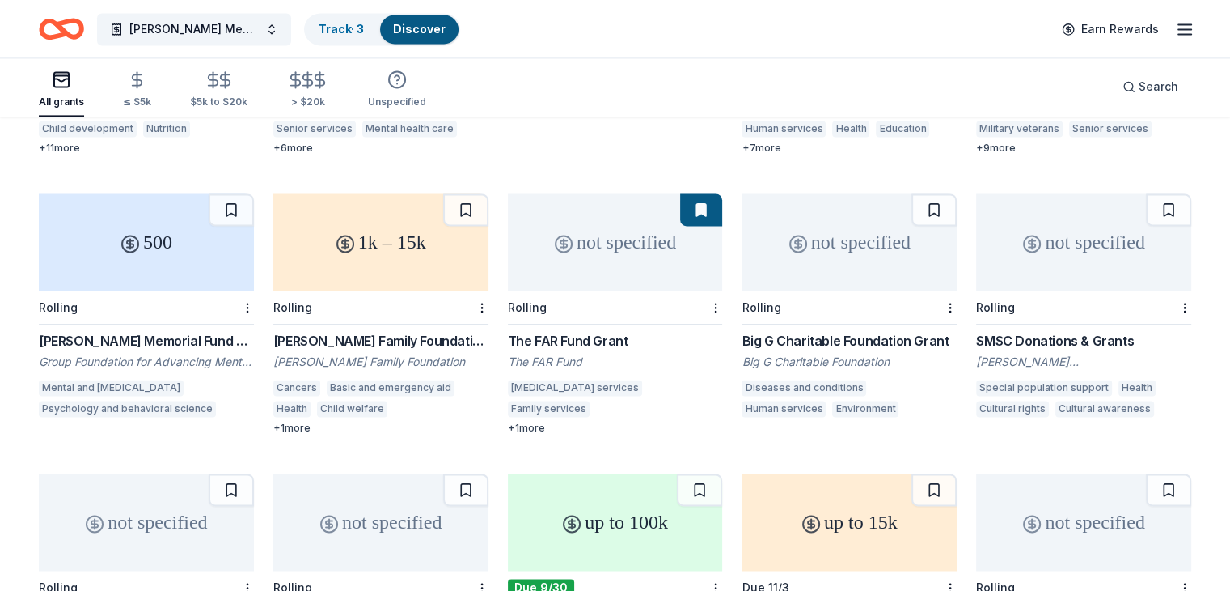
click at [867, 331] on div "Big G Charitable Foundation Grant" at bounding box center [849, 340] width 215 height 19
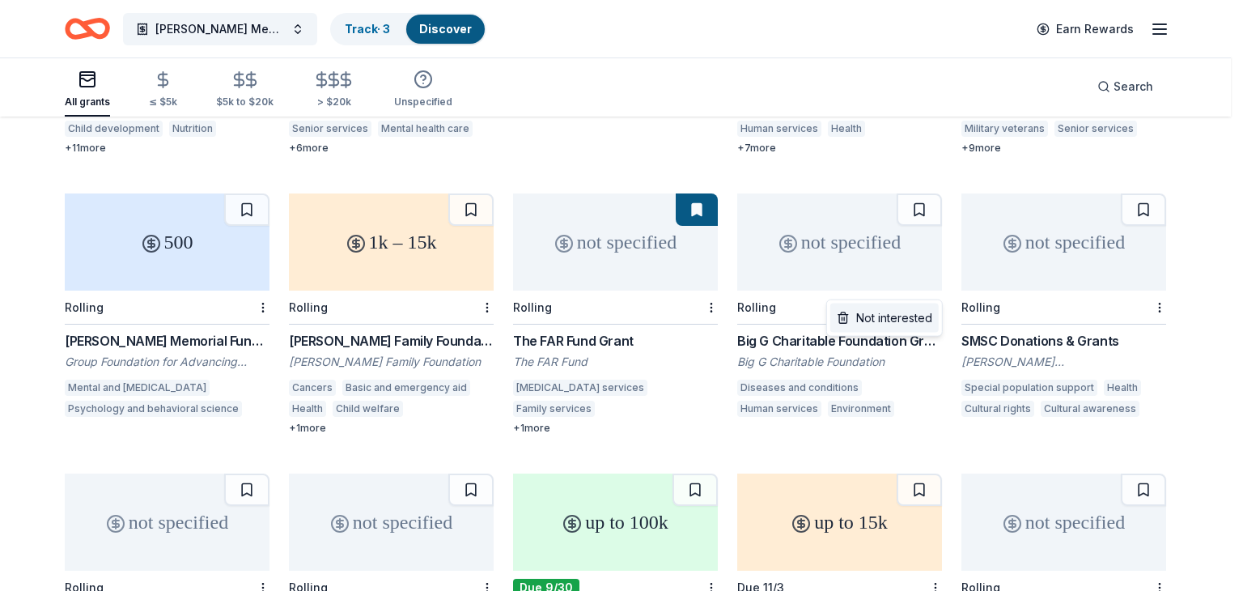
click at [906, 320] on div "Not interested" at bounding box center [884, 317] width 108 height 29
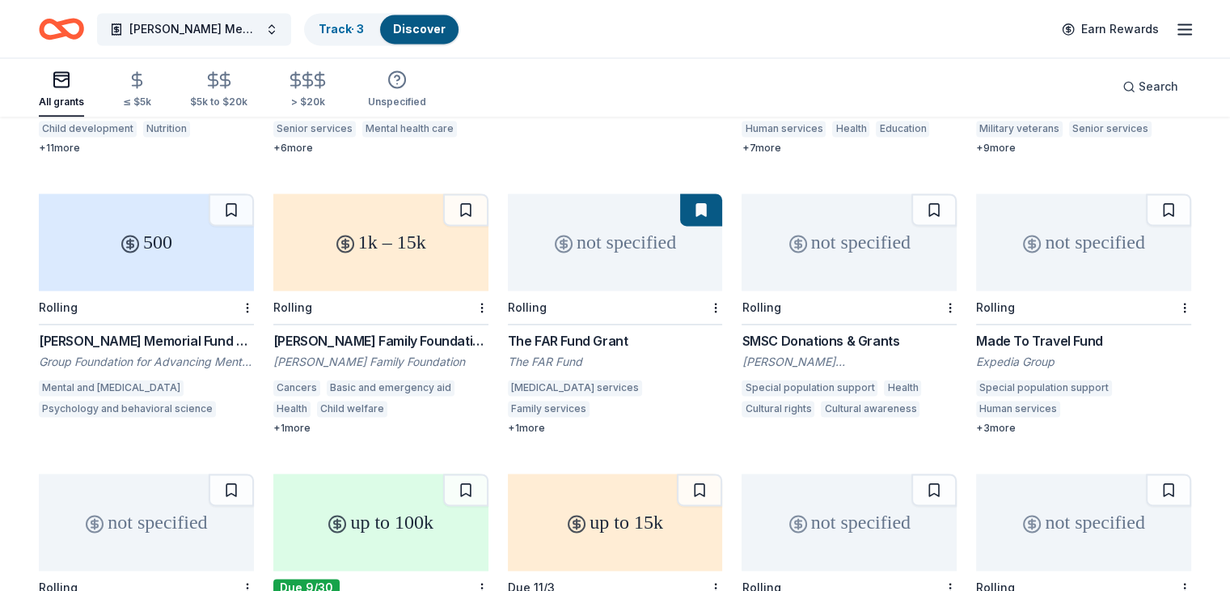
click at [863, 331] on div "SMSC Donations & Grants" at bounding box center [849, 340] width 215 height 19
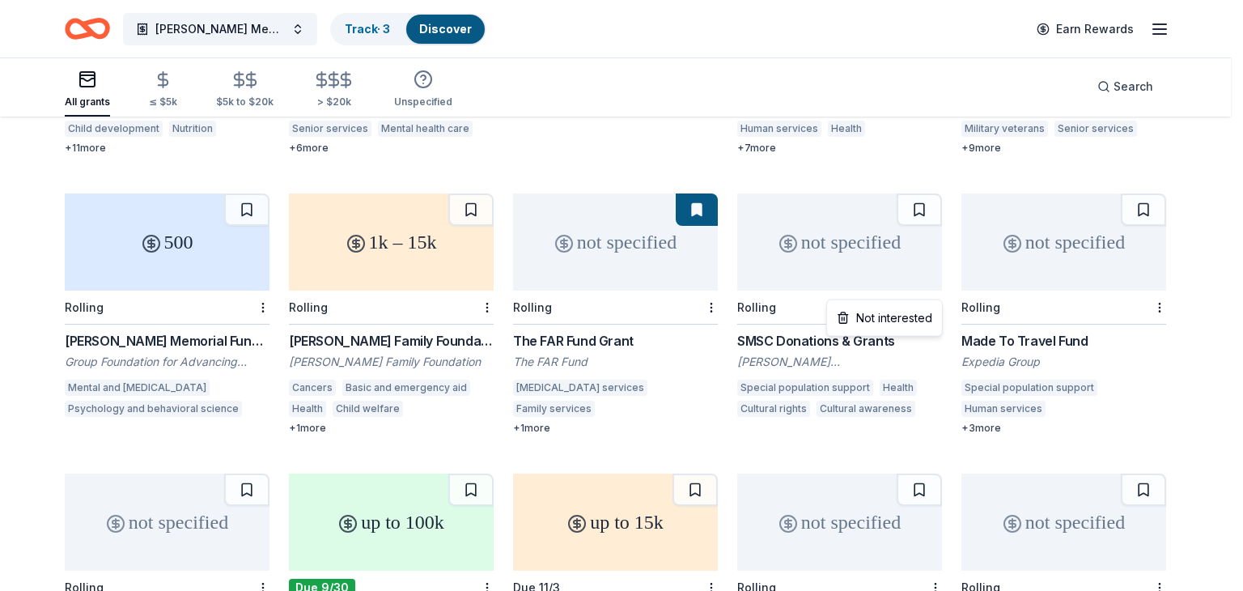
click at [901, 322] on div "Not interested" at bounding box center [884, 317] width 108 height 29
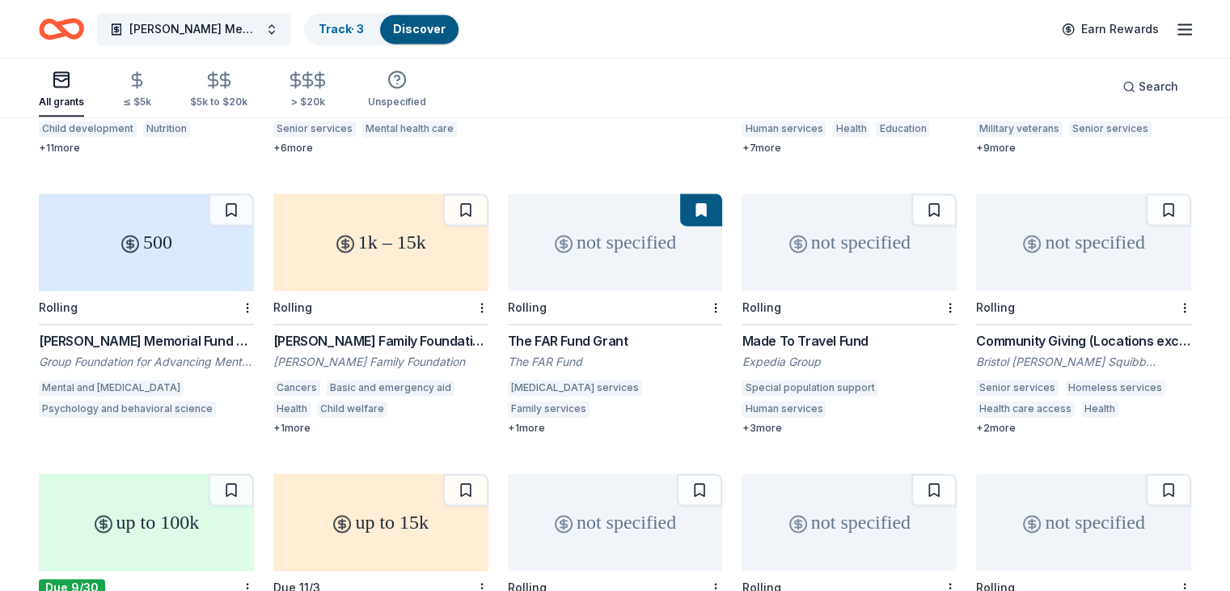
click at [828, 331] on div "Made To Travel Fund" at bounding box center [849, 340] width 215 height 19
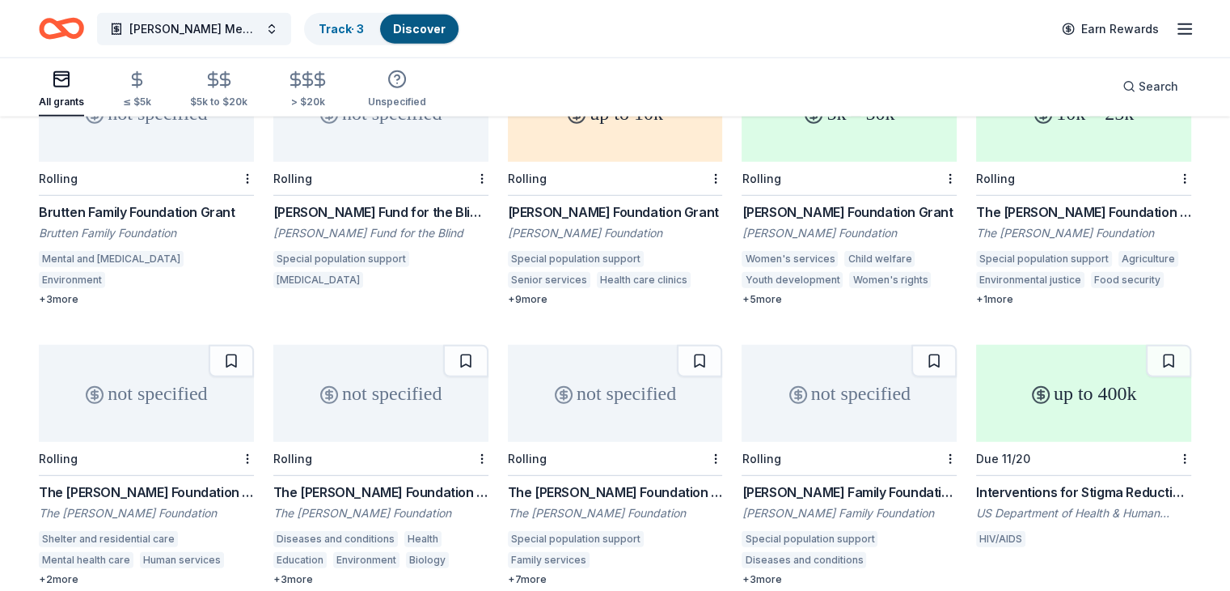
scroll to position [3938, 0]
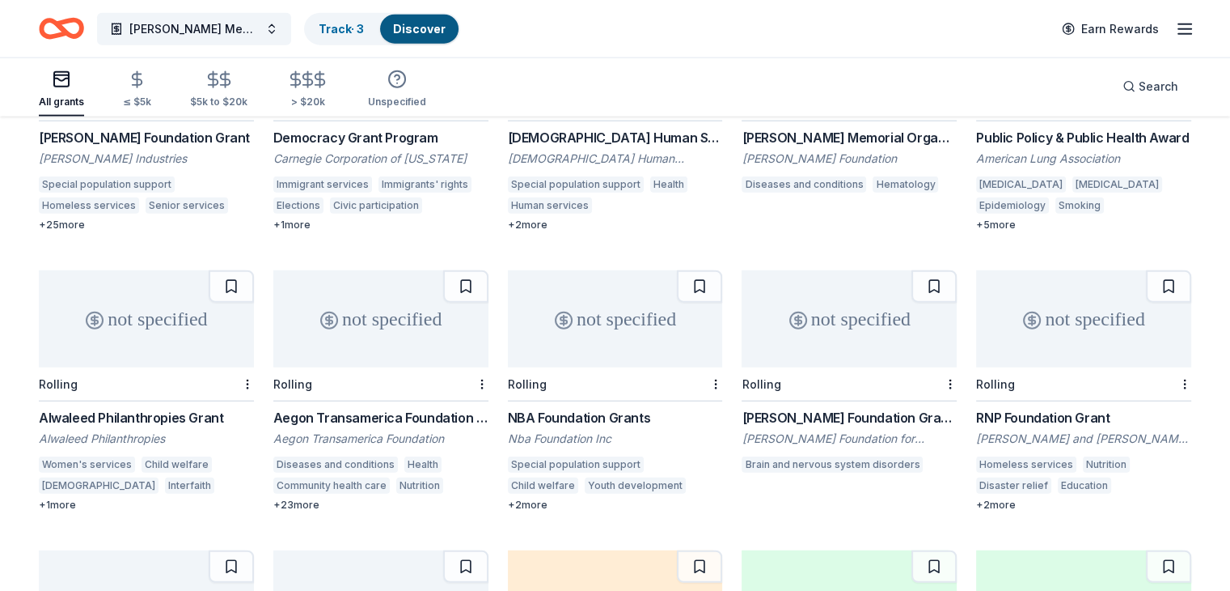
click at [582, 408] on div "NBA Foundation Grants" at bounding box center [615, 417] width 215 height 19
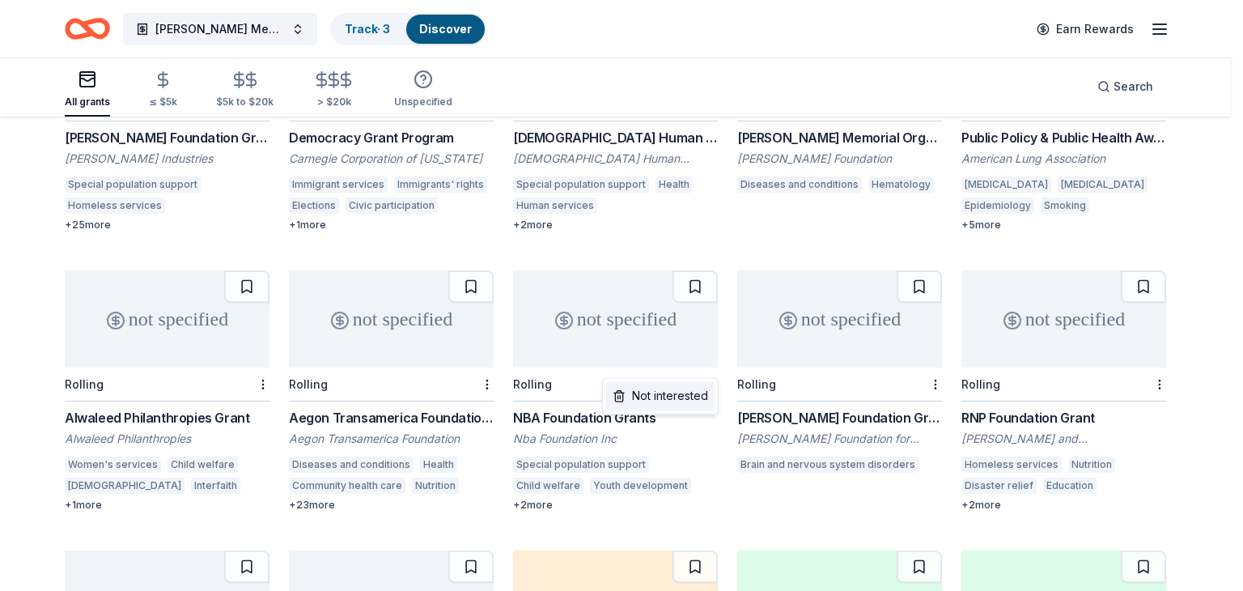
click at [671, 400] on div "Not interested" at bounding box center [660, 395] width 108 height 29
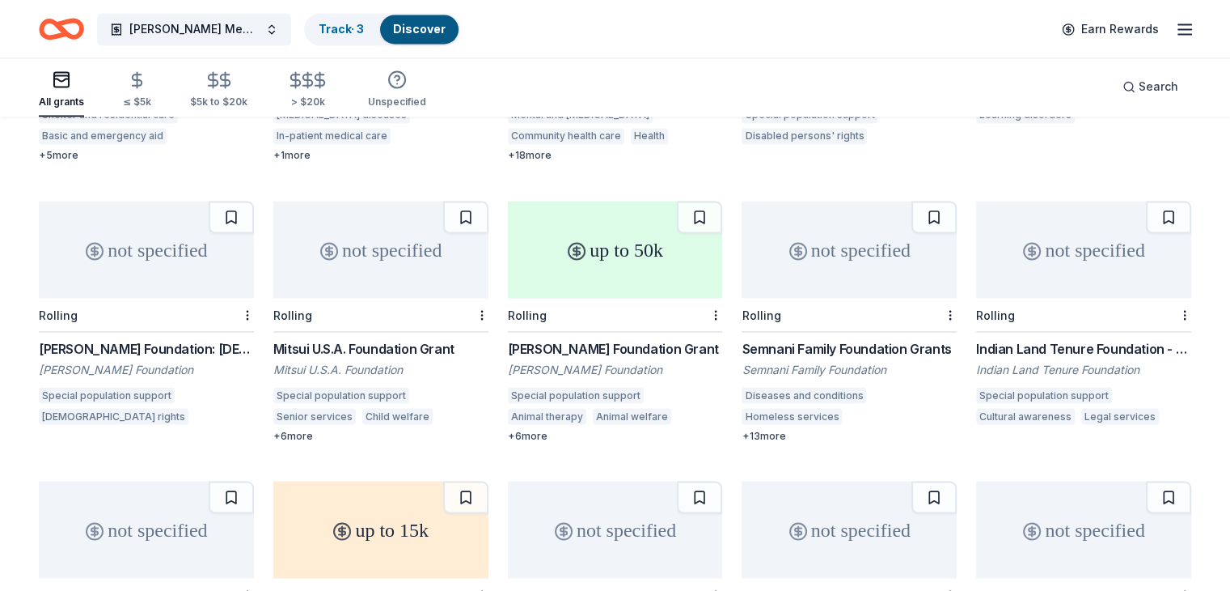
scroll to position [2886, 0]
click at [416, 340] on div "Mitsui U.S.A. Foundation Grant" at bounding box center [380, 349] width 215 height 19
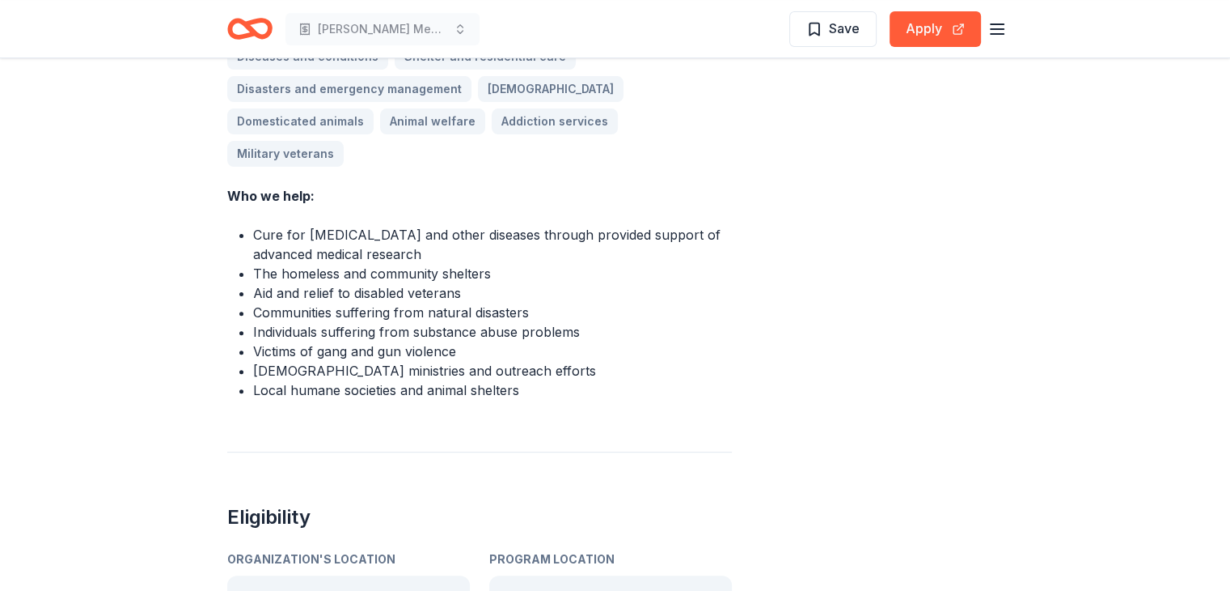
scroll to position [485, 0]
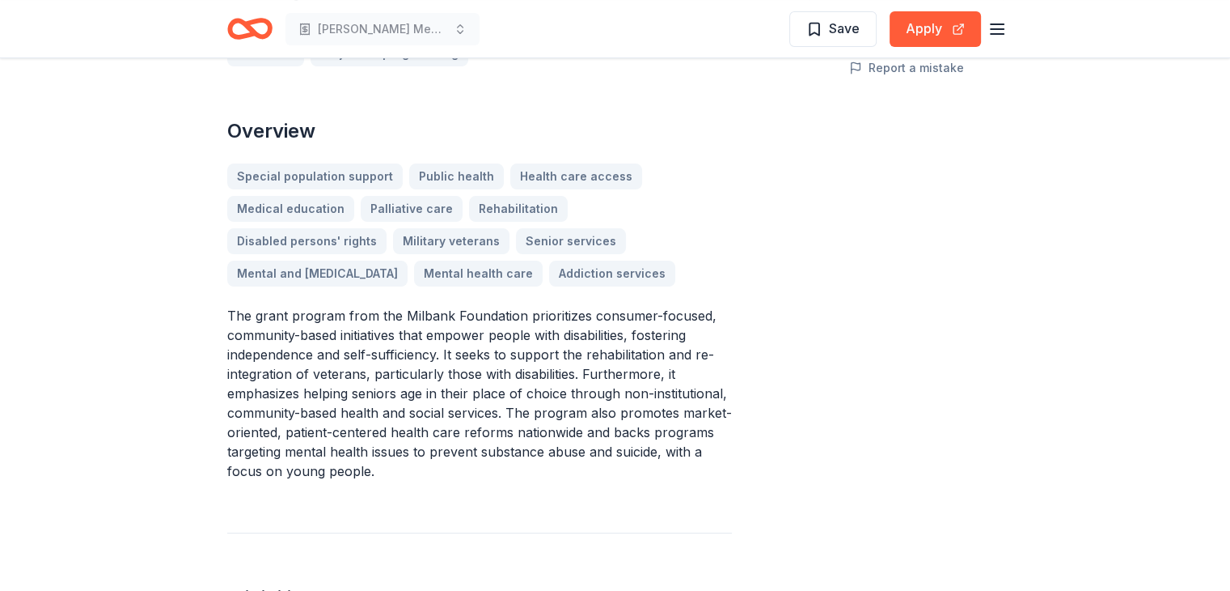
scroll to position [162, 0]
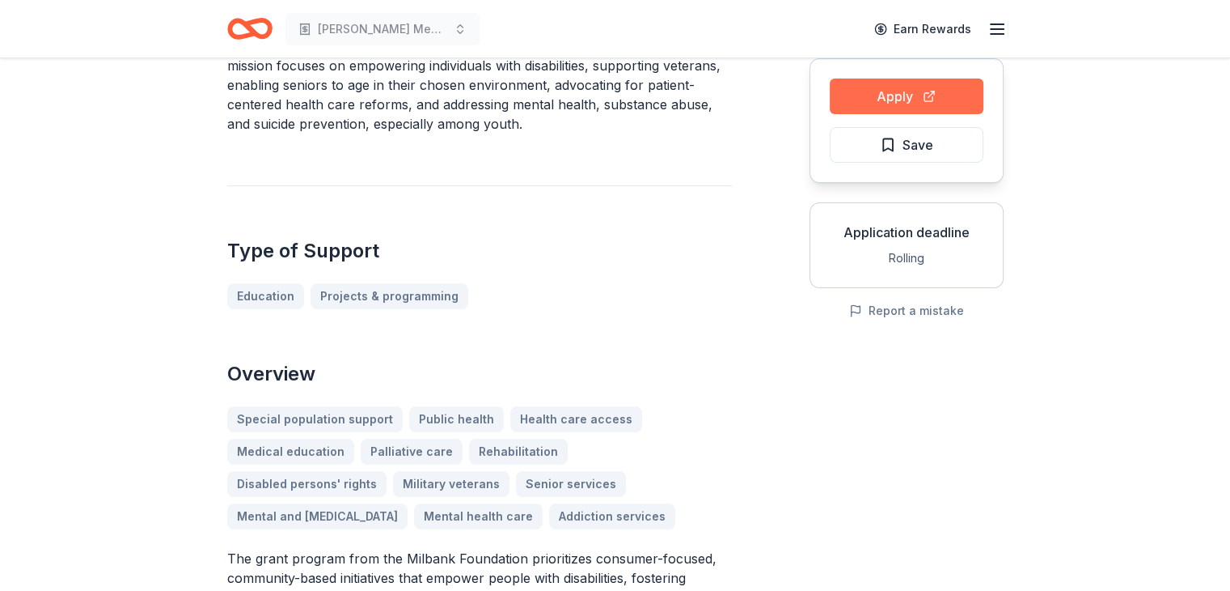
click at [906, 98] on button "Apply" at bounding box center [907, 96] width 154 height 36
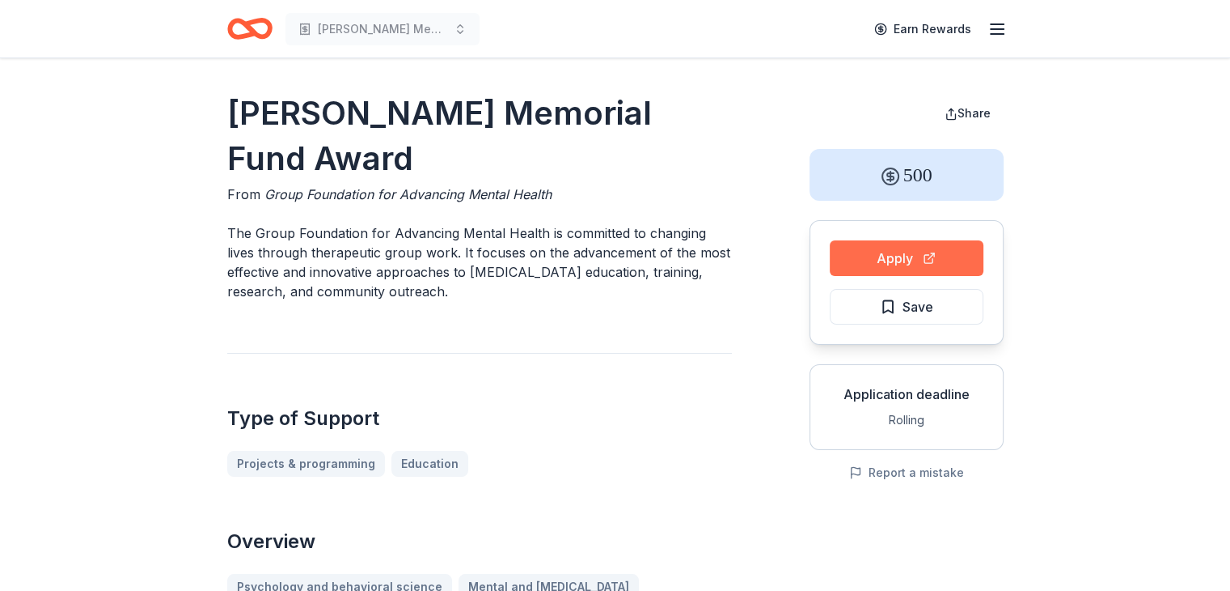
click at [947, 251] on button "Apply" at bounding box center [907, 258] width 154 height 36
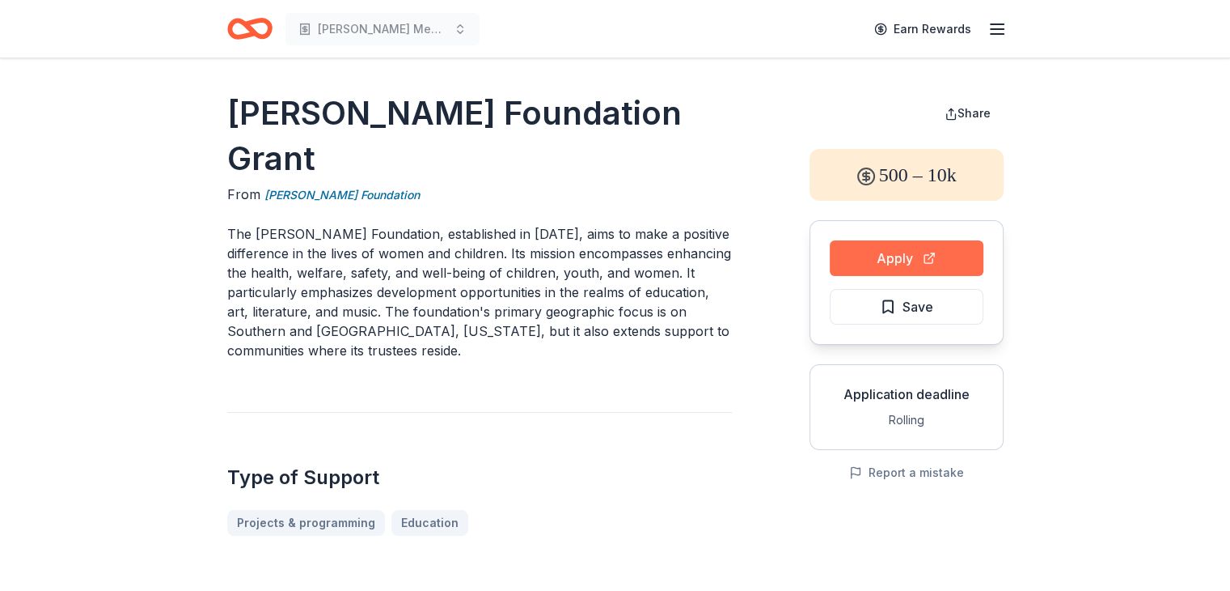
click at [883, 256] on button "Apply" at bounding box center [907, 258] width 154 height 36
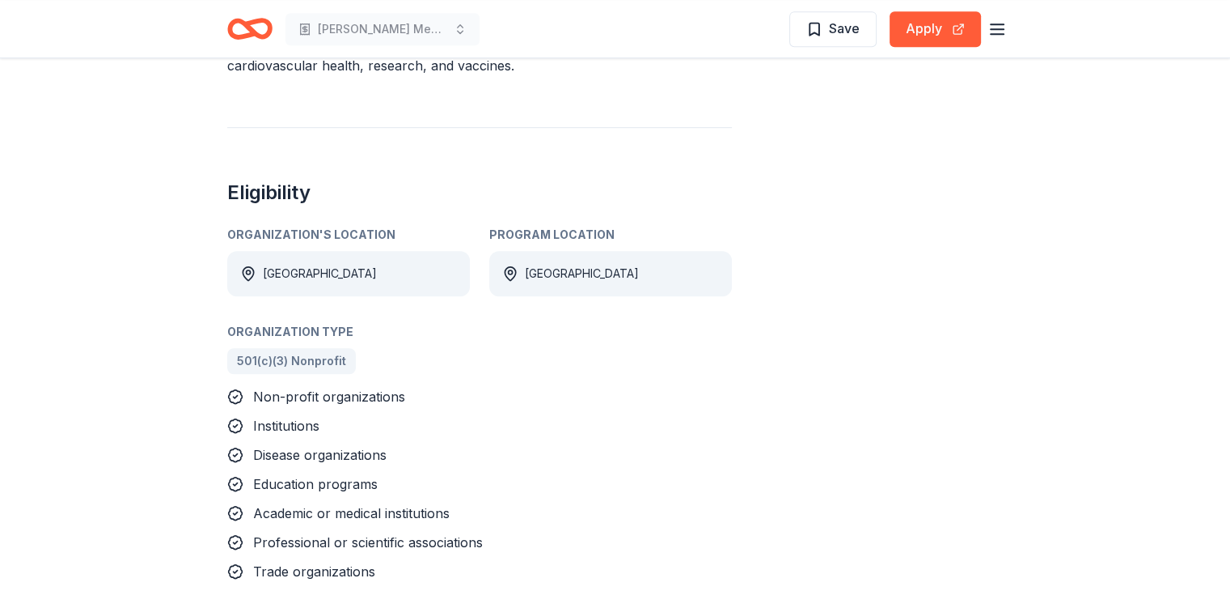
scroll to position [1052, 0]
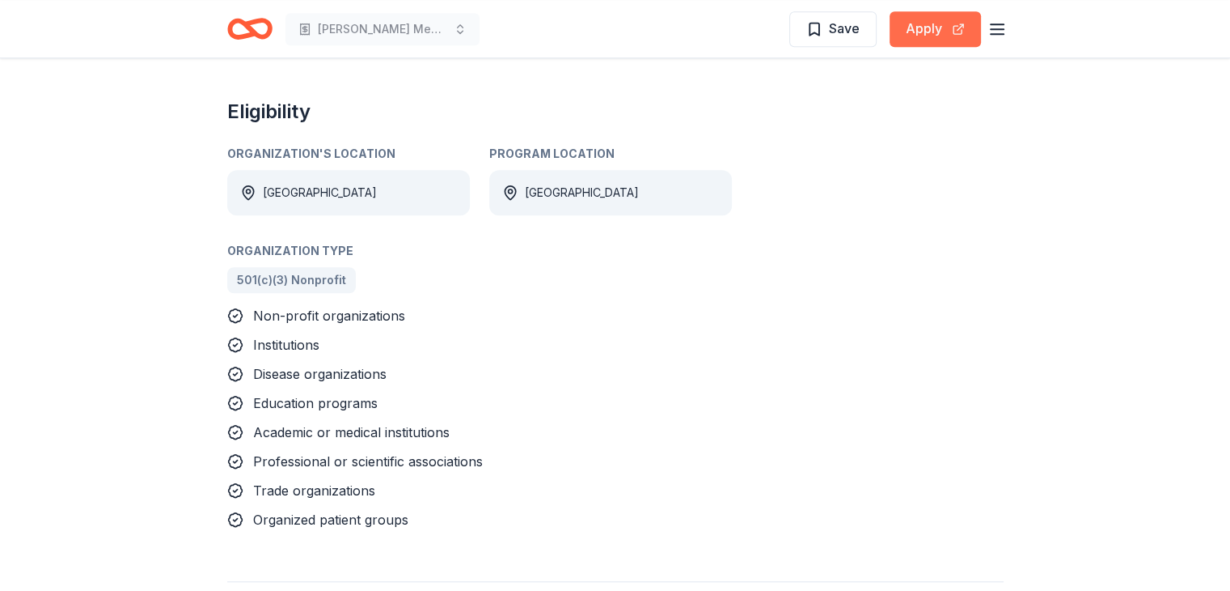
click at [921, 33] on button "Apply" at bounding box center [935, 29] width 91 height 36
click at [926, 30] on button "Apply" at bounding box center [935, 29] width 91 height 36
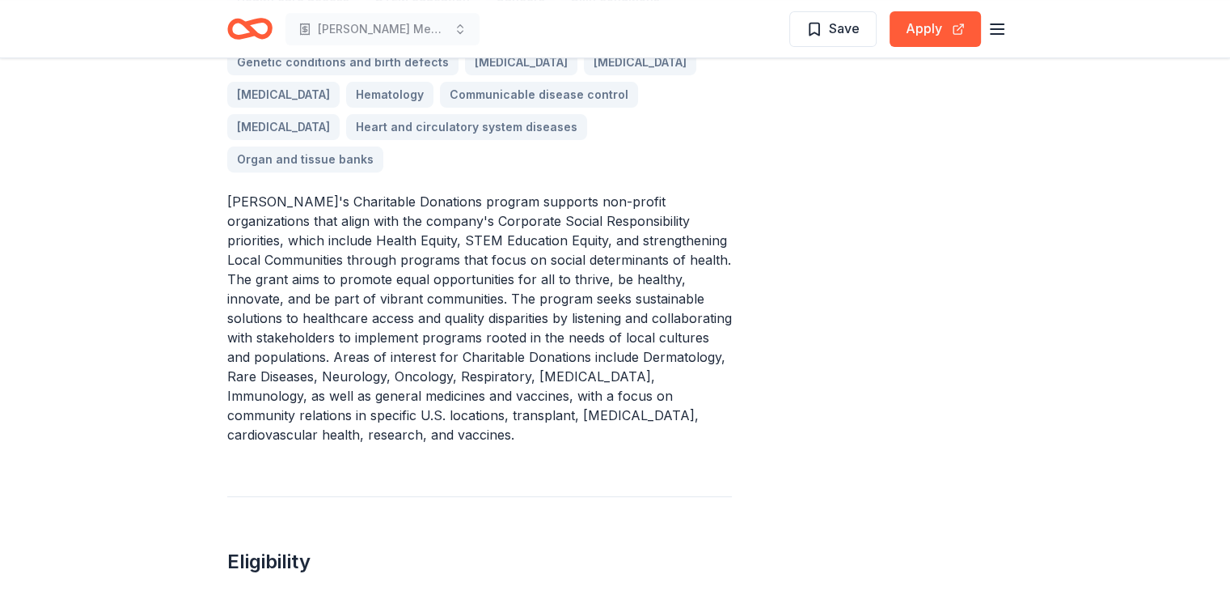
scroll to position [566, 0]
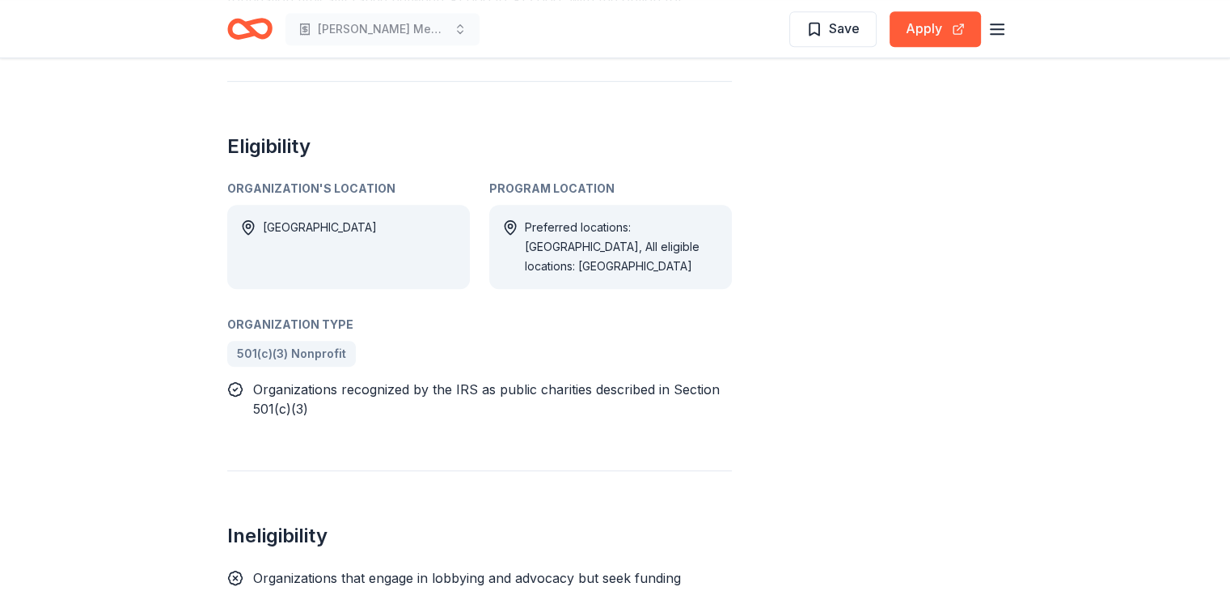
scroll to position [809, 0]
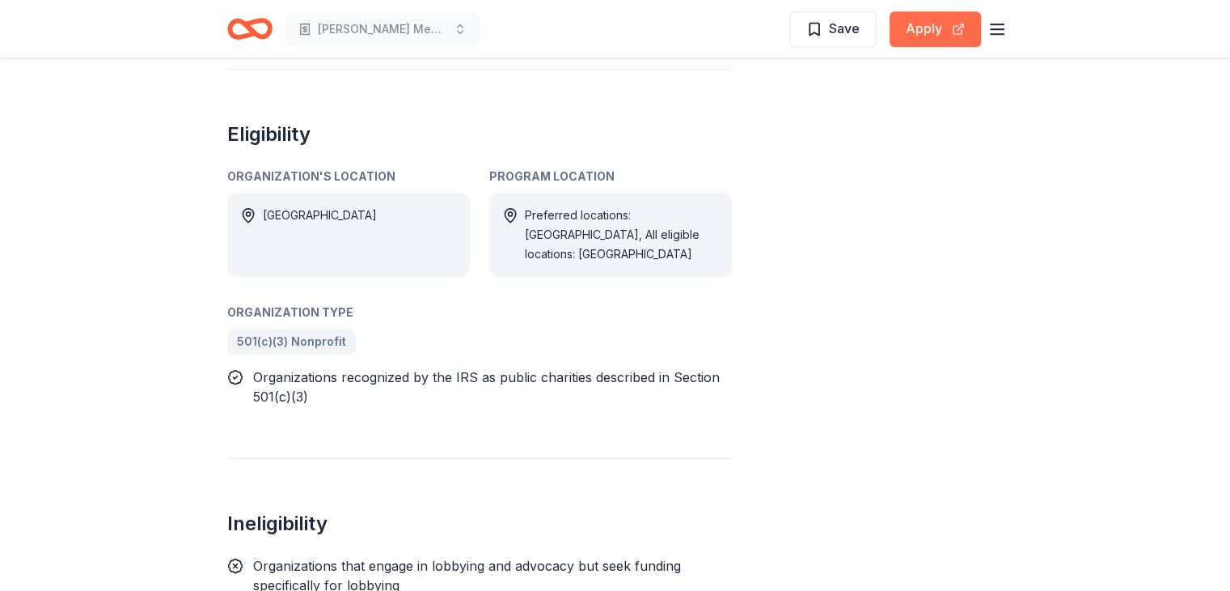
click at [921, 33] on button "Apply" at bounding box center [935, 29] width 91 height 36
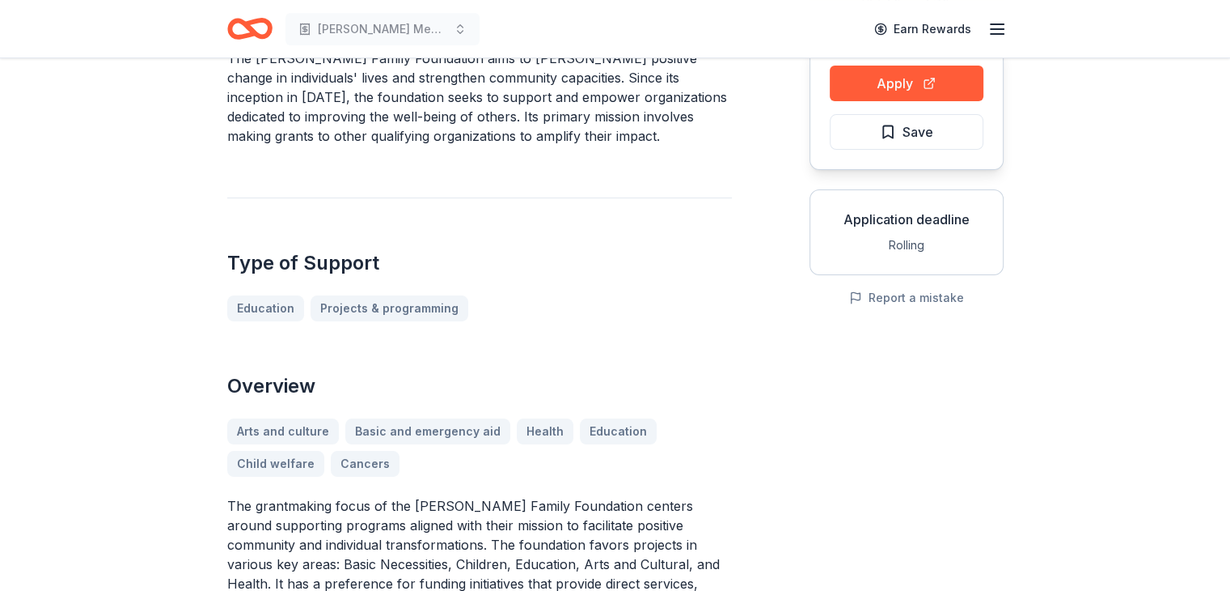
scroll to position [0, 0]
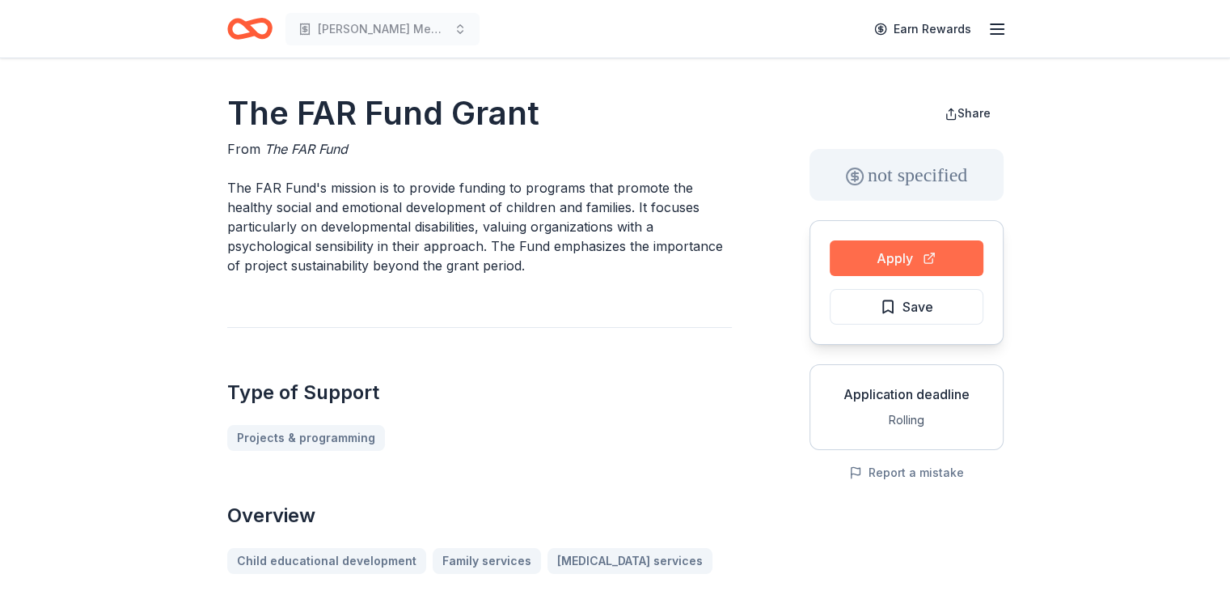
click at [928, 255] on button "Apply" at bounding box center [907, 258] width 154 height 36
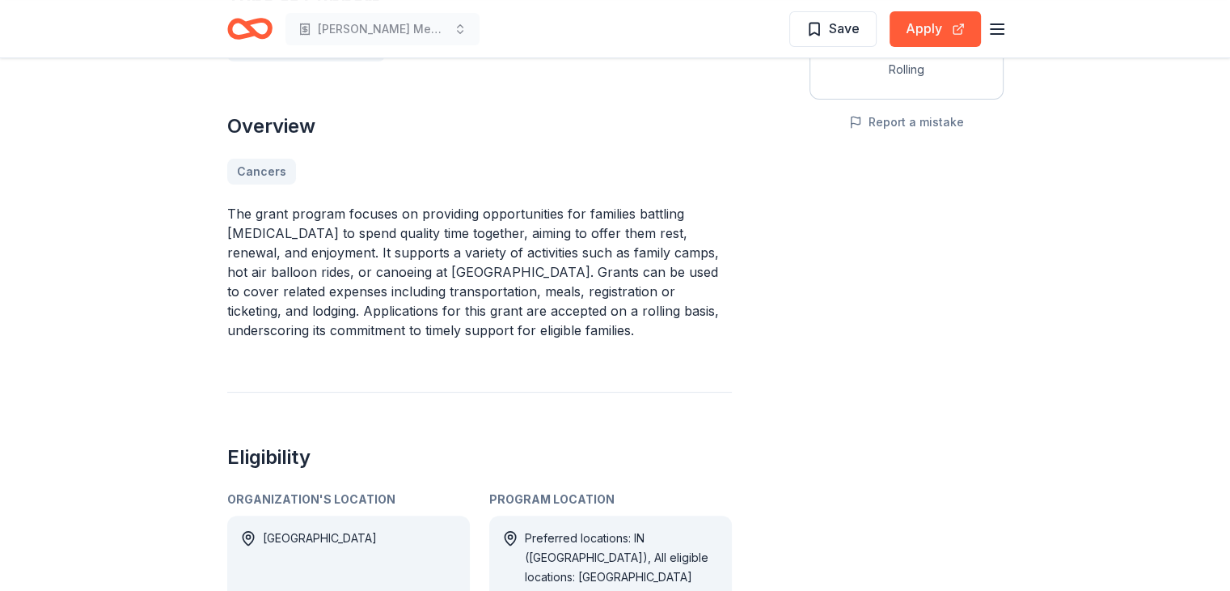
scroll to position [404, 0]
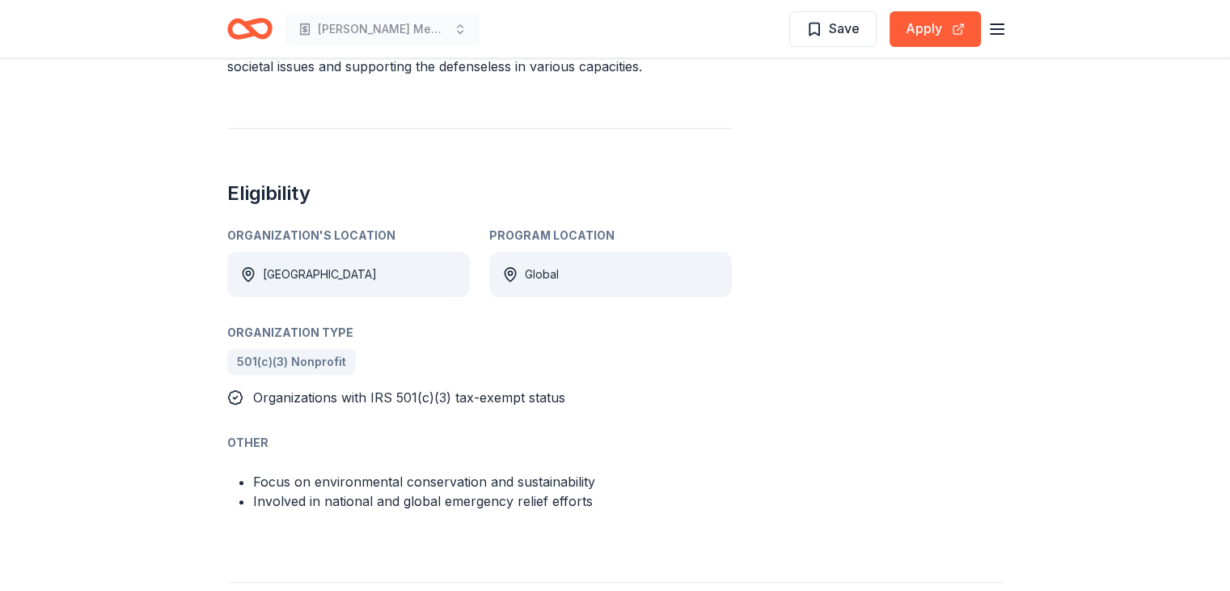
scroll to position [728, 0]
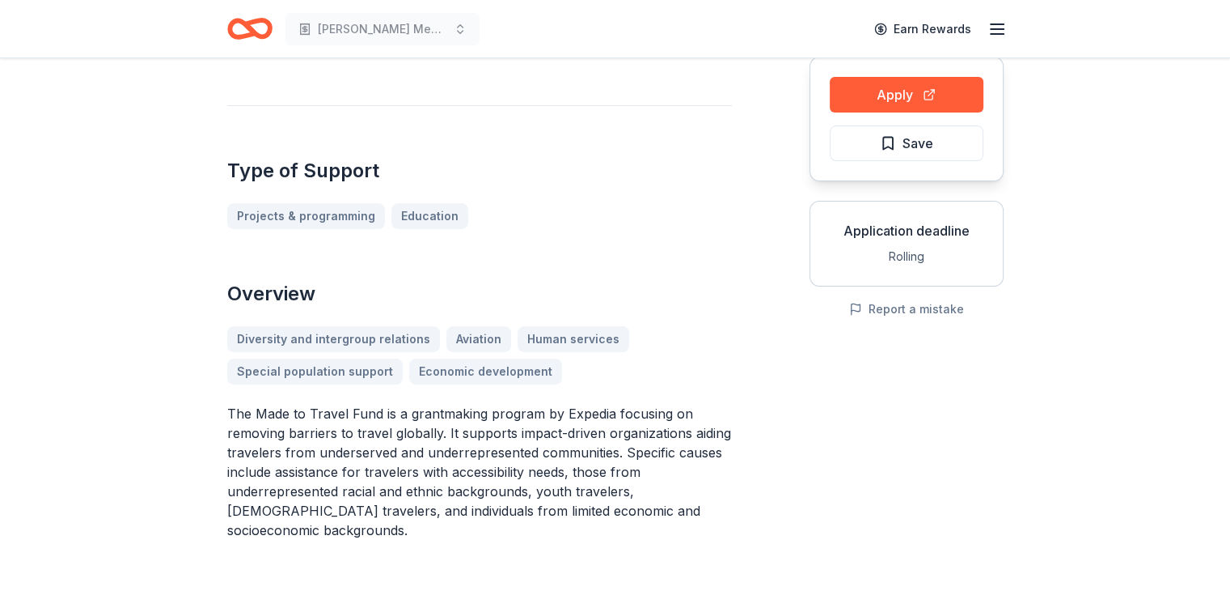
scroll to position [162, 0]
